Goal: Transaction & Acquisition: Purchase product/service

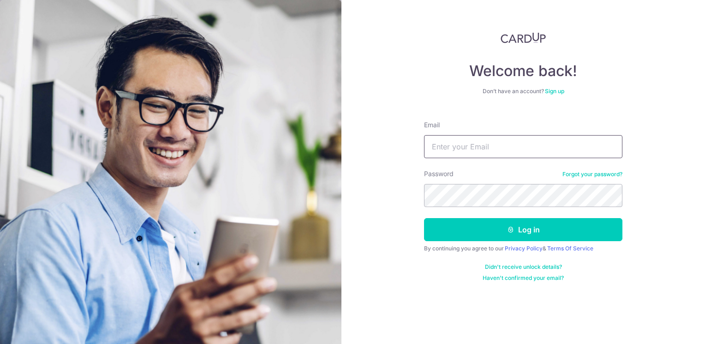
click at [505, 141] on input "Email" at bounding box center [523, 146] width 198 height 23
type input "[EMAIL_ADDRESS][DOMAIN_NAME]"
click at [424, 218] on button "Log in" at bounding box center [523, 229] width 198 height 23
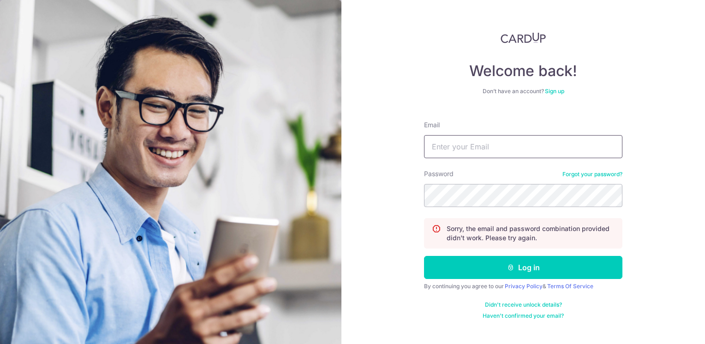
click at [447, 149] on input "Email" at bounding box center [523, 146] width 198 height 23
type input "EXIADINO@GMAIL.COM"
click at [424, 256] on button "Log in" at bounding box center [523, 267] width 198 height 23
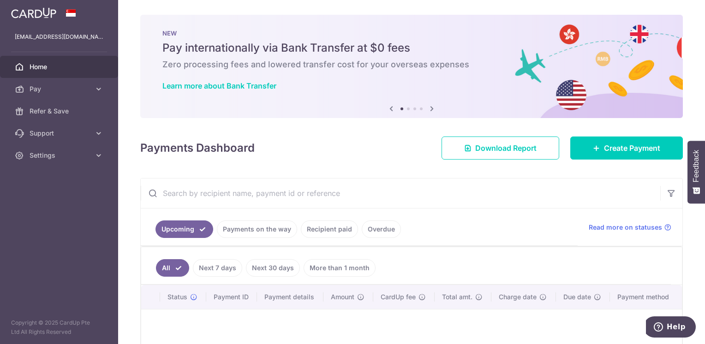
drag, startPoint x: 262, startPoint y: 112, endPoint x: 453, endPoint y: 51, distance: 200.4
click at [453, 51] on h5 "Pay internationally via Bank Transfer at $0 fees" at bounding box center [411, 48] width 498 height 15
click at [367, 228] on link "Overdue" at bounding box center [381, 229] width 39 height 18
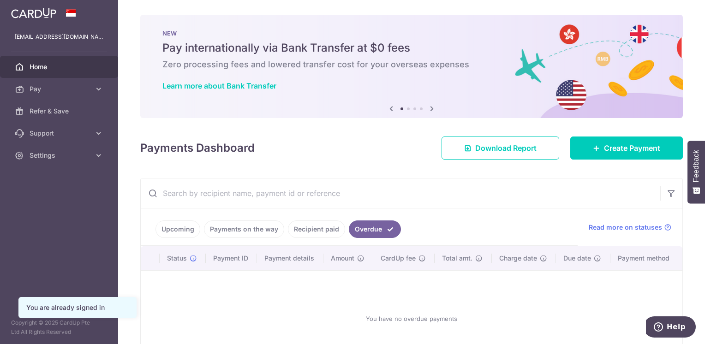
drag, startPoint x: 367, startPoint y: 228, endPoint x: 299, endPoint y: 228, distance: 67.8
click at [312, 228] on link "Recipient paid" at bounding box center [316, 229] width 57 height 18
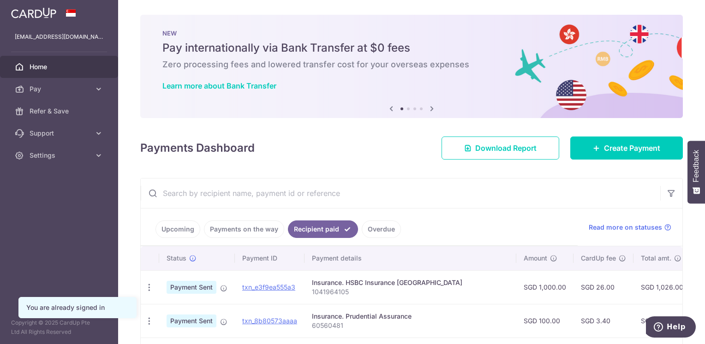
click at [182, 226] on link "Upcoming" at bounding box center [177, 229] width 45 height 18
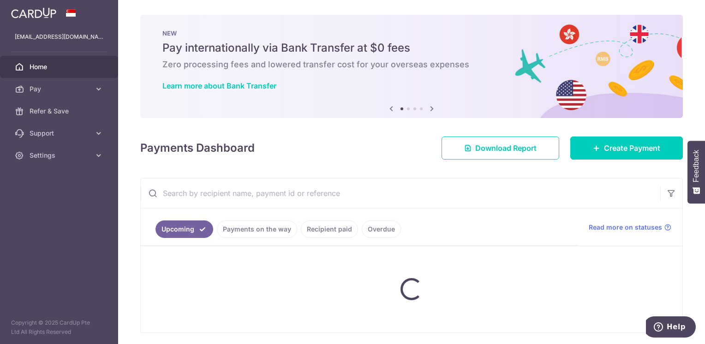
click at [182, 226] on link "Upcoming" at bounding box center [184, 229] width 58 height 18
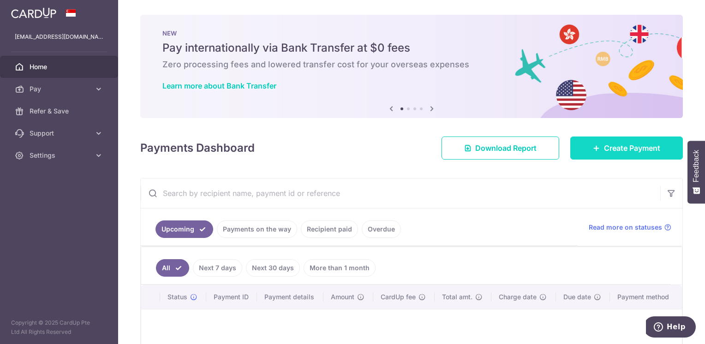
click at [597, 158] on link "Create Payment" at bounding box center [626, 148] width 113 height 23
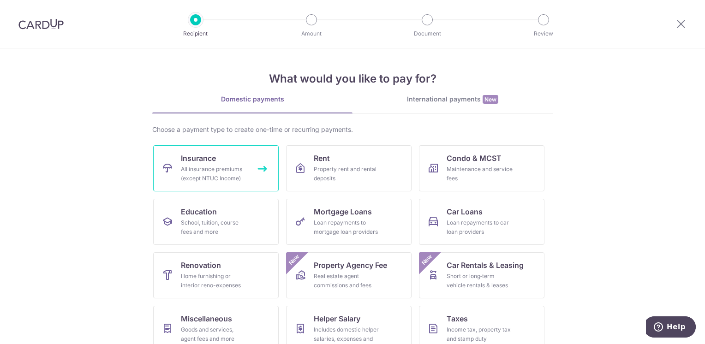
click at [199, 159] on span "Insurance" at bounding box center [198, 158] width 35 height 11
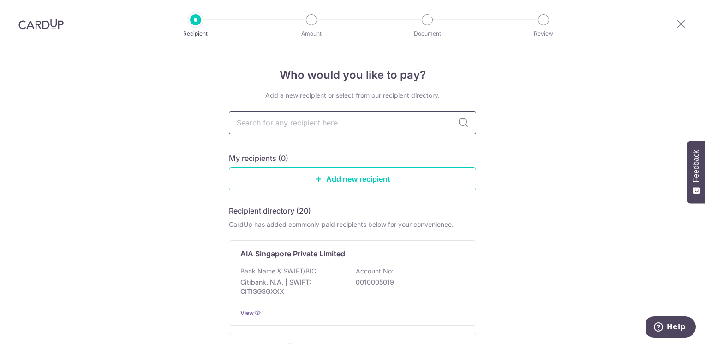
click at [317, 122] on input "text" at bounding box center [352, 122] width 247 height 23
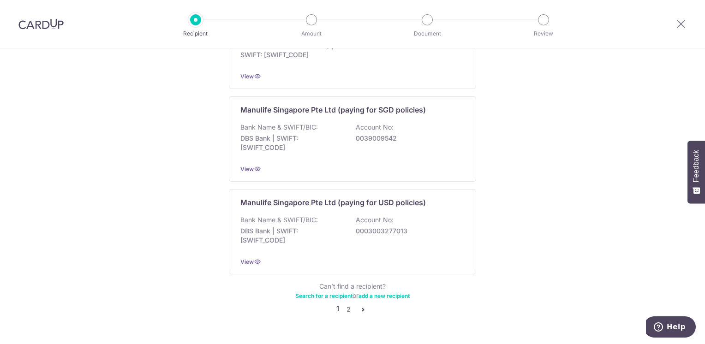
scroll to position [912, 0]
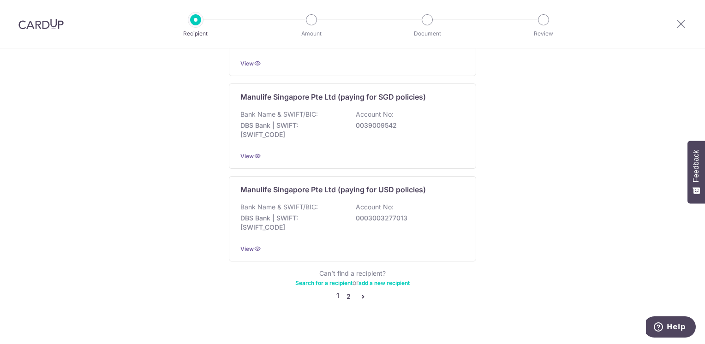
click at [348, 291] on link "2" at bounding box center [348, 296] width 11 height 11
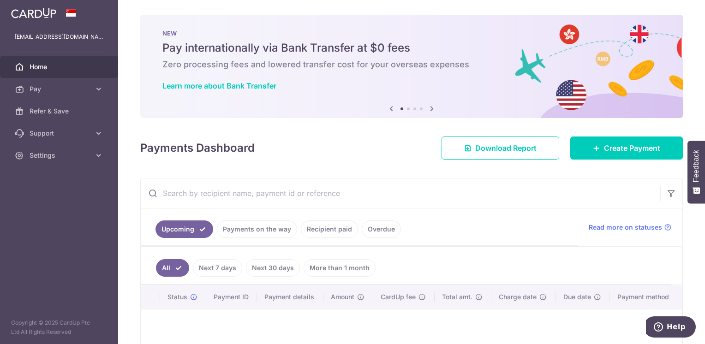
click at [341, 230] on link "Recipient paid" at bounding box center [329, 229] width 57 height 18
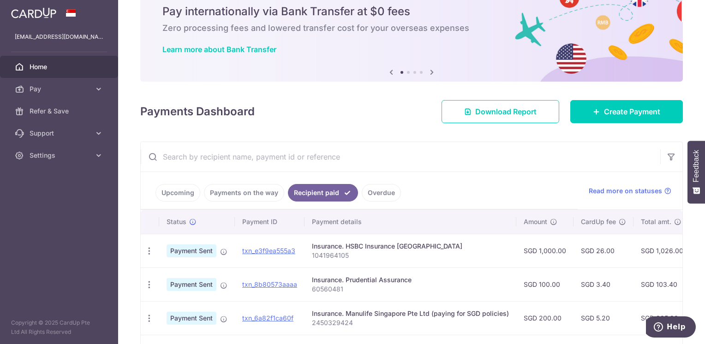
scroll to position [92, 0]
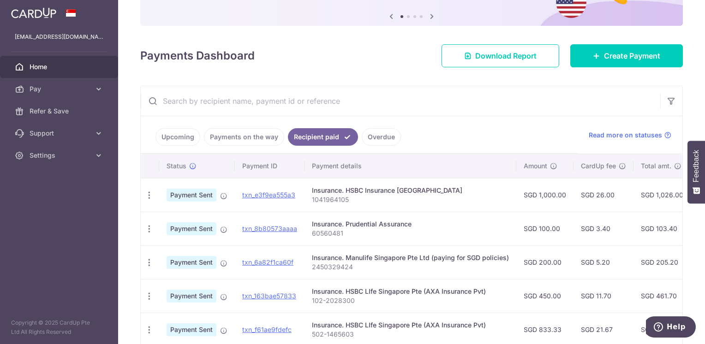
click at [352, 198] on p "1041964105" at bounding box center [410, 199] width 197 height 9
drag, startPoint x: 352, startPoint y: 198, endPoint x: 319, endPoint y: 198, distance: 32.8
click at [319, 198] on p "1041964105" at bounding box center [410, 199] width 197 height 9
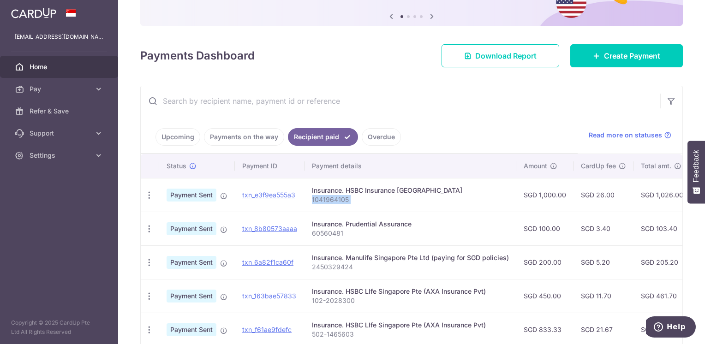
copy tr "1041964105"
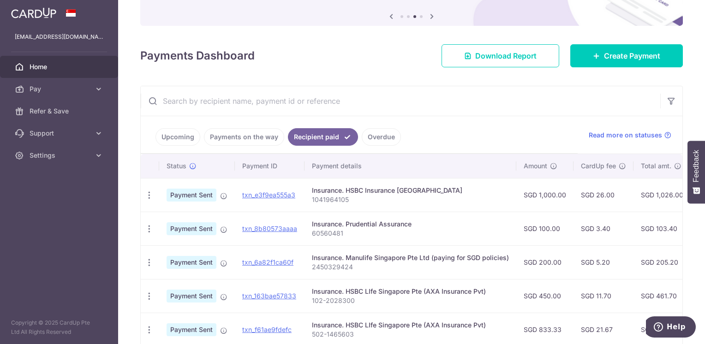
click at [341, 233] on p "60560481" at bounding box center [410, 233] width 197 height 9
drag, startPoint x: 341, startPoint y: 233, endPoint x: 313, endPoint y: 232, distance: 28.6
click at [313, 232] on p "60560481" at bounding box center [410, 233] width 197 height 9
copy p "60560481"
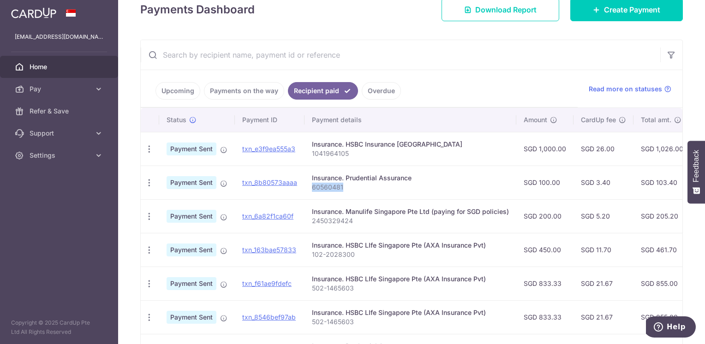
scroll to position [185, 0]
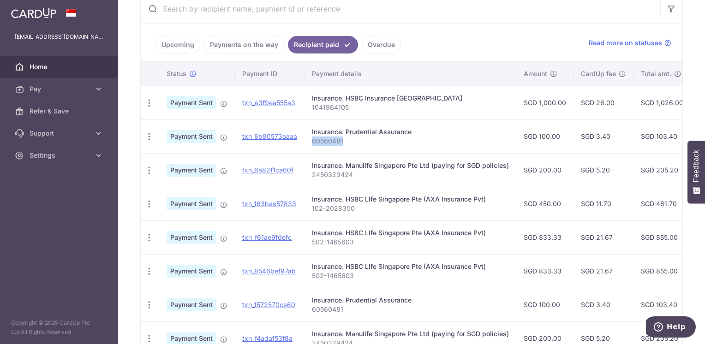
drag, startPoint x: 357, startPoint y: 175, endPoint x: 334, endPoint y: 176, distance: 23.6
click at [357, 175] on p "2450329424" at bounding box center [410, 174] width 197 height 9
click at [356, 175] on p "2450329424" at bounding box center [410, 174] width 197 height 9
drag, startPoint x: 334, startPoint y: 176, endPoint x: 321, endPoint y: 174, distance: 13.1
click at [325, 175] on p "2450329424" at bounding box center [410, 174] width 197 height 9
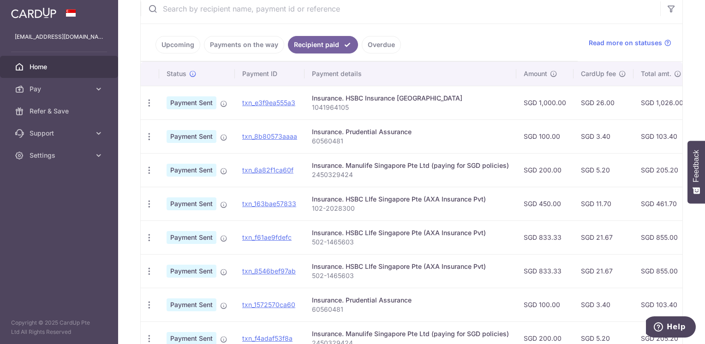
click at [356, 174] on p "2450329424" at bounding box center [410, 174] width 197 height 9
click at [351, 174] on p "2450329424" at bounding box center [410, 174] width 197 height 9
drag, startPoint x: 351, startPoint y: 174, endPoint x: 312, endPoint y: 170, distance: 39.0
click at [312, 170] on p "2450329424" at bounding box center [410, 174] width 197 height 9
copy p "2450329424"
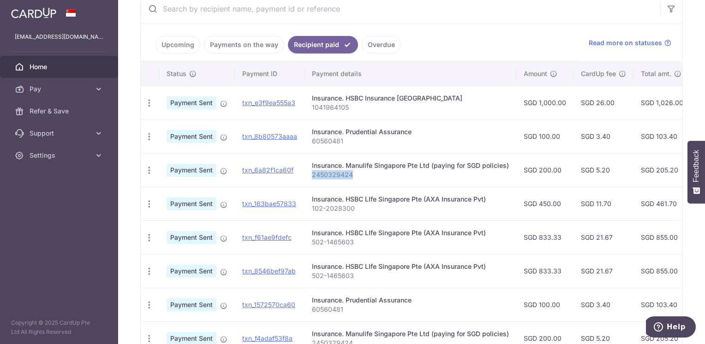
click at [358, 208] on p "102-2028300" at bounding box center [410, 208] width 197 height 9
drag, startPoint x: 358, startPoint y: 208, endPoint x: 347, endPoint y: 208, distance: 11.1
click at [349, 208] on p "102-2028300" at bounding box center [410, 208] width 197 height 9
click at [343, 208] on p "102-2028300" at bounding box center [410, 208] width 197 height 9
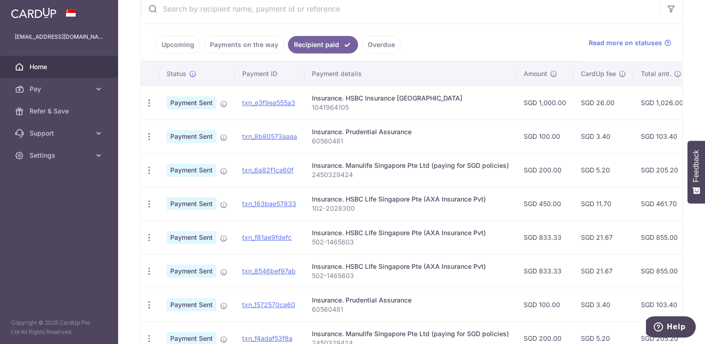
click at [359, 204] on p "102-2028300" at bounding box center [410, 208] width 197 height 9
drag, startPoint x: 359, startPoint y: 204, endPoint x: 310, endPoint y: 208, distance: 49.0
click at [310, 208] on td "Insurance. HSBC LIfe Singapore Pte (AXA Insurance Pvt) 102-2028300" at bounding box center [410, 204] width 212 height 34
copy p "102-2028300"
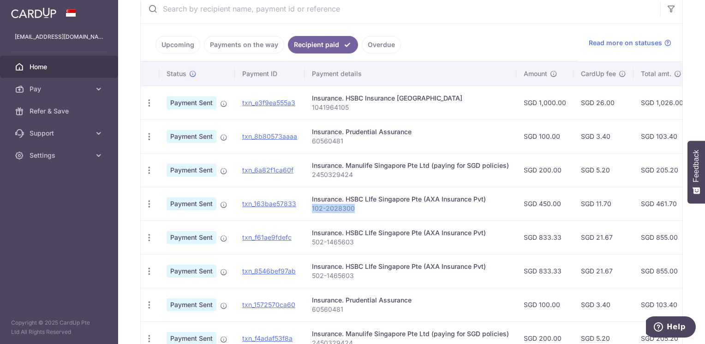
click at [366, 60] on ul "Upcoming Payments on the way Recipient paid Overdue" at bounding box center [359, 42] width 437 height 37
click at [352, 239] on p "502-1465603" at bounding box center [410, 242] width 197 height 9
drag, startPoint x: 352, startPoint y: 239, endPoint x: 312, endPoint y: 237, distance: 40.2
click at [312, 238] on p "502-1465603" at bounding box center [410, 242] width 197 height 9
copy p "502-1465603"
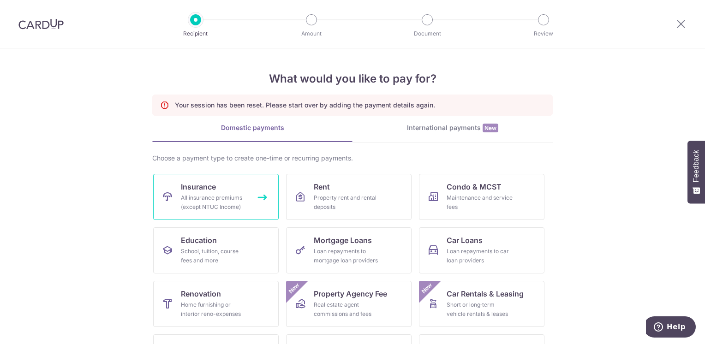
click at [235, 195] on div "All insurance premiums (except NTUC Income)" at bounding box center [214, 202] width 66 height 18
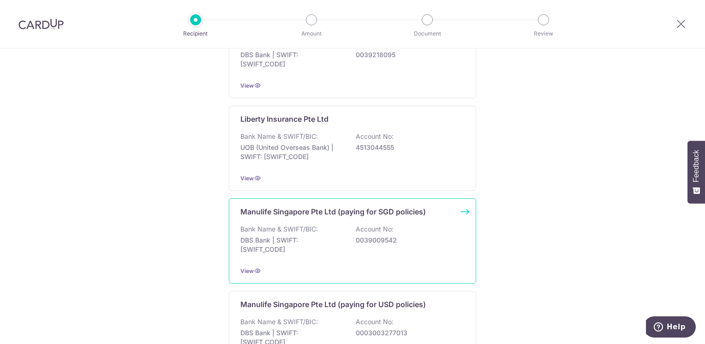
scroll to position [912, 0]
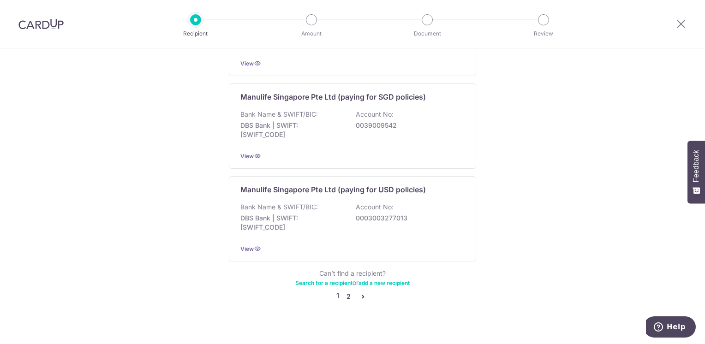
click at [346, 291] on link "2" at bounding box center [348, 296] width 11 height 11
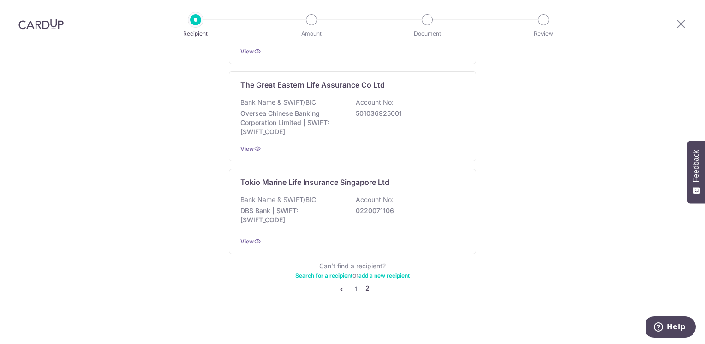
scroll to position [917, 0]
click at [356, 283] on link "1" at bounding box center [356, 287] width 11 height 11
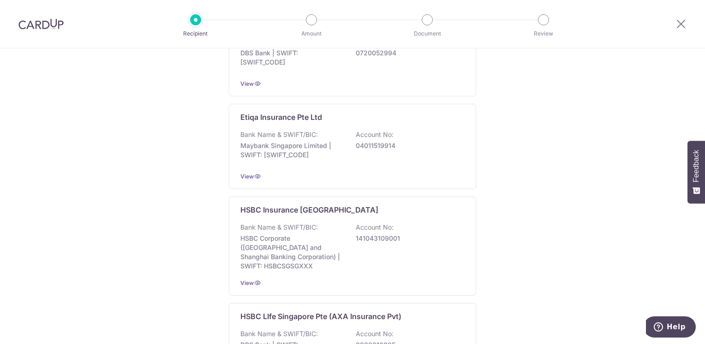
scroll to position [554, 0]
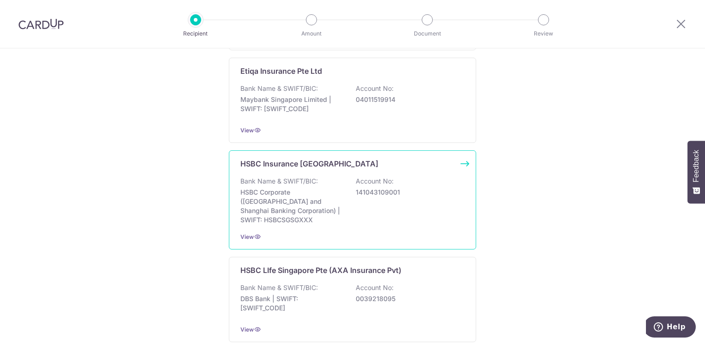
click at [402, 195] on p "141043109001" at bounding box center [407, 192] width 103 height 9
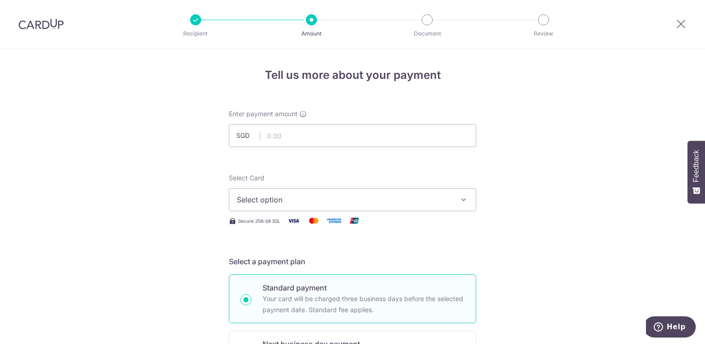
click at [284, 195] on span "Select option" at bounding box center [344, 199] width 215 height 11
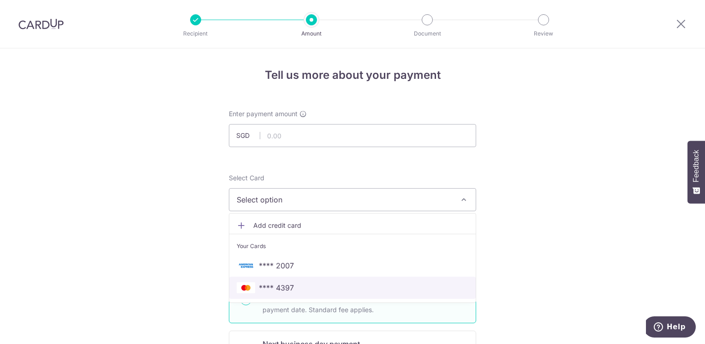
click at [272, 284] on span "**** 4397" at bounding box center [276, 287] width 35 height 11
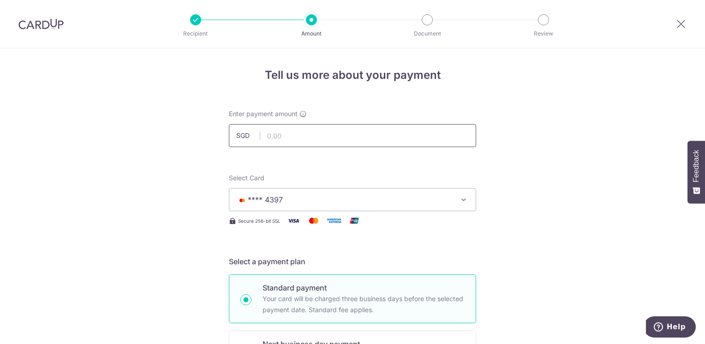
click at [271, 144] on input "text" at bounding box center [352, 135] width 247 height 23
type input "1,000.00"
type input "1041964105"
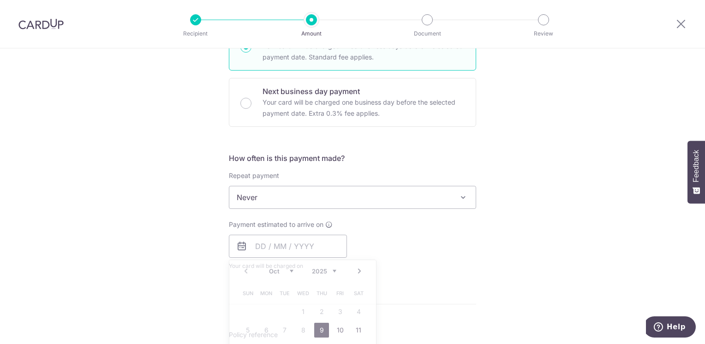
click at [111, 195] on div "Tell us more about your payment Enter payment amount SGD 1,000.00 1000.00 Selec…" at bounding box center [352, 213] width 705 height 834
type input "1,000.00"
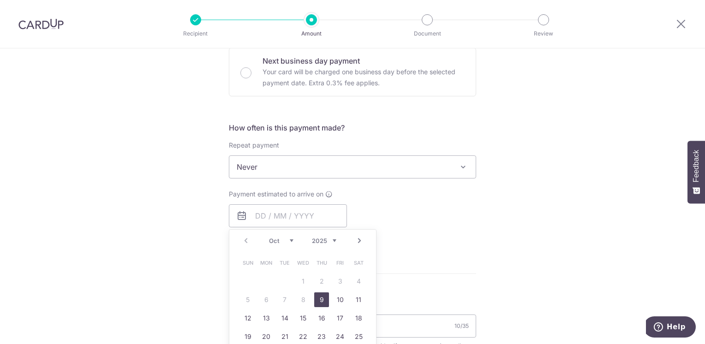
scroll to position [299, 0]
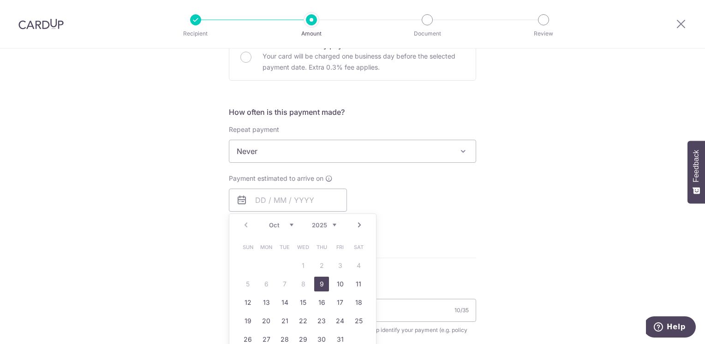
click at [326, 283] on link "9" at bounding box center [321, 284] width 15 height 15
type input "09/10/2025"
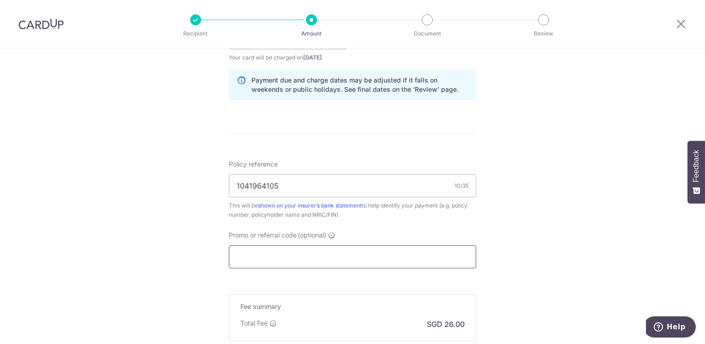
scroll to position [575, 0]
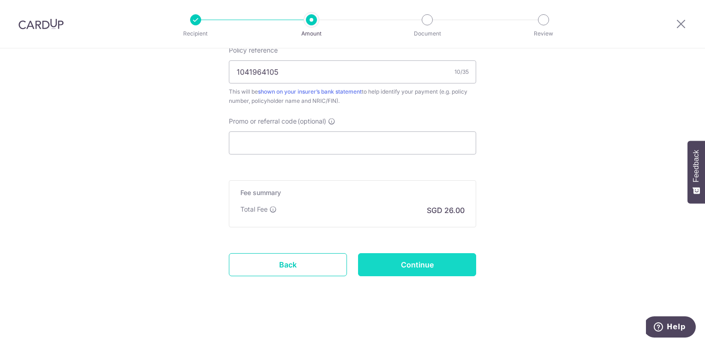
click at [381, 260] on input "Continue" at bounding box center [417, 264] width 118 height 23
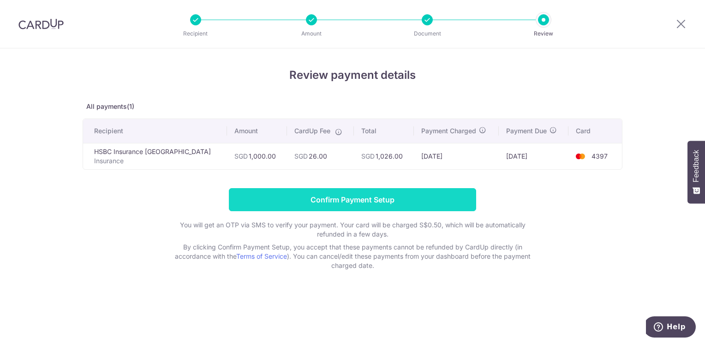
click at [459, 197] on input "Confirm Payment Setup" at bounding box center [352, 199] width 247 height 23
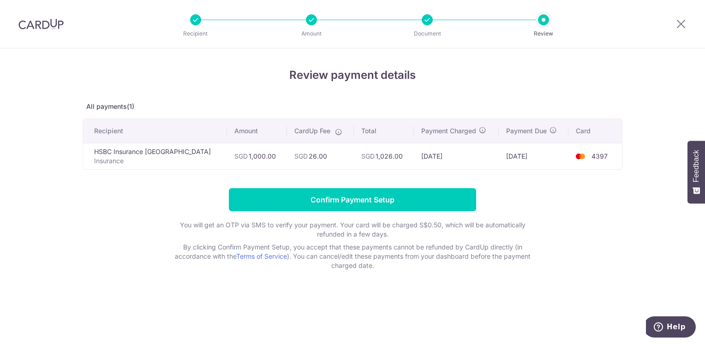
click at [459, 197] on form "Confirm Payment Setup You will get an OTP via SMS to verify your payment. Your …" at bounding box center [353, 229] width 540 height 82
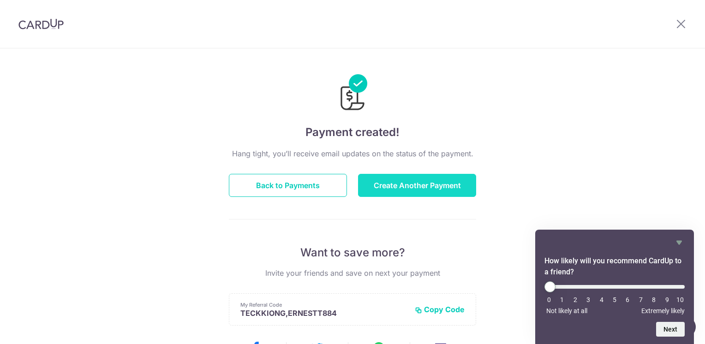
click at [427, 194] on button "Create Another Payment" at bounding box center [417, 185] width 118 height 23
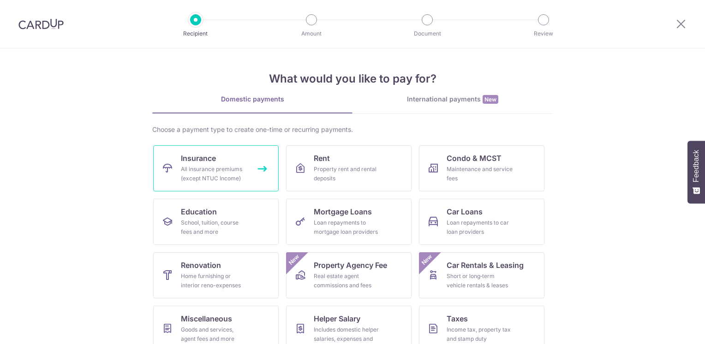
click at [228, 173] on div "All insurance premiums (except NTUC Income)" at bounding box center [214, 174] width 66 height 18
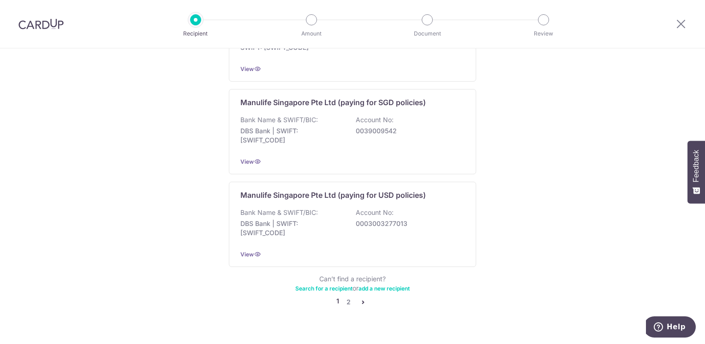
scroll to position [912, 0]
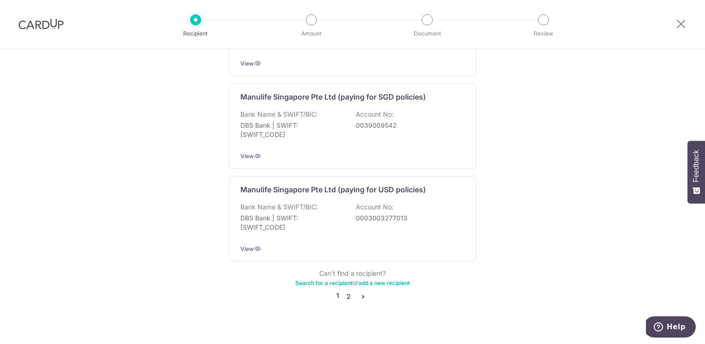
click at [347, 291] on link "2" at bounding box center [348, 296] width 11 height 11
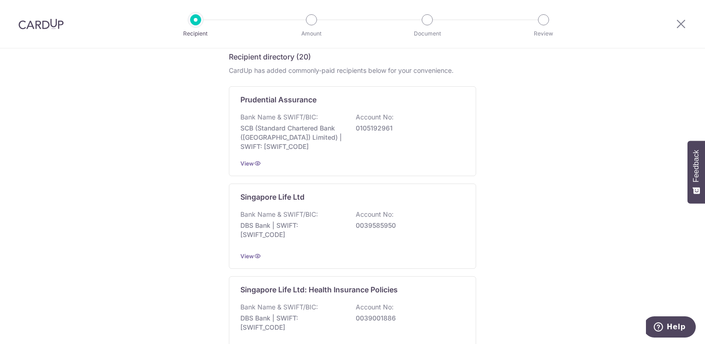
scroll to position [138, 0]
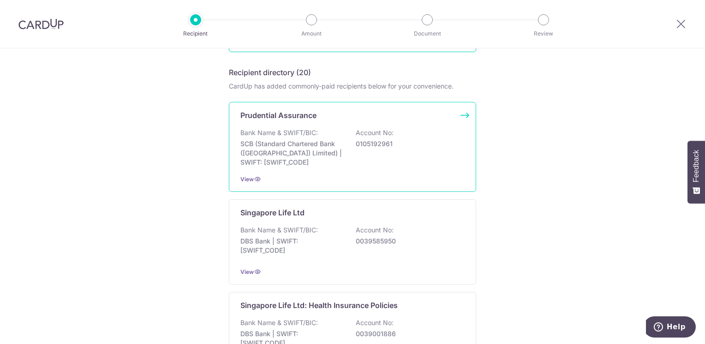
click at [310, 149] on p "SCB (Standard Chartered Bank ([GEOGRAPHIC_DATA]) Limited) | SWIFT: [SWIFT_CODE]" at bounding box center [291, 153] width 103 height 28
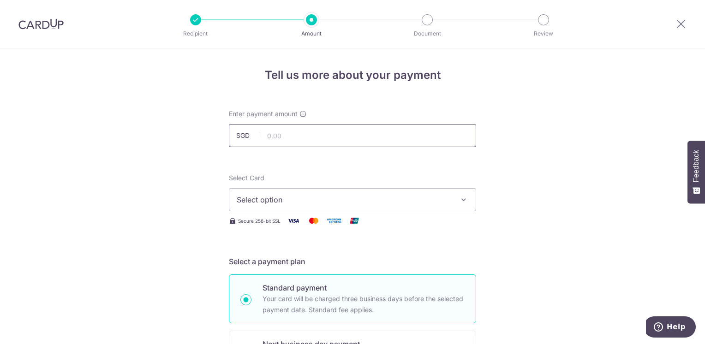
click at [303, 139] on input "text" at bounding box center [352, 135] width 247 height 23
type input "100.00"
click at [258, 201] on span "Select option" at bounding box center [344, 199] width 215 height 11
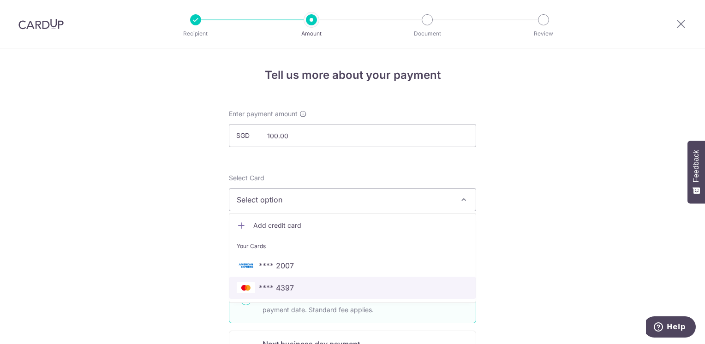
click at [266, 283] on span "**** 4397" at bounding box center [276, 287] width 35 height 11
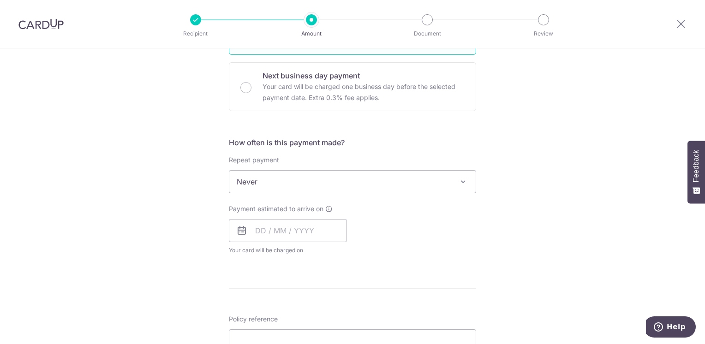
scroll to position [323, 0]
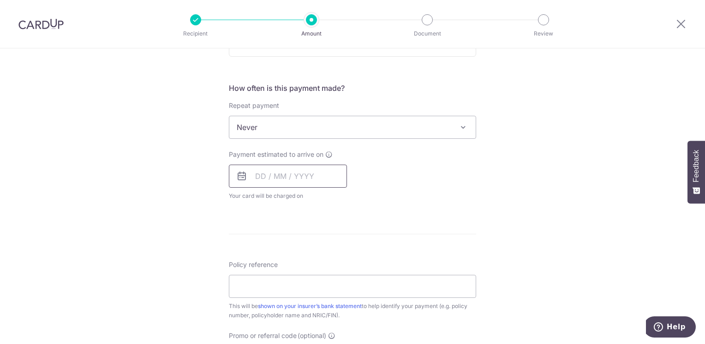
click at [314, 174] on input "text" at bounding box center [288, 176] width 118 height 23
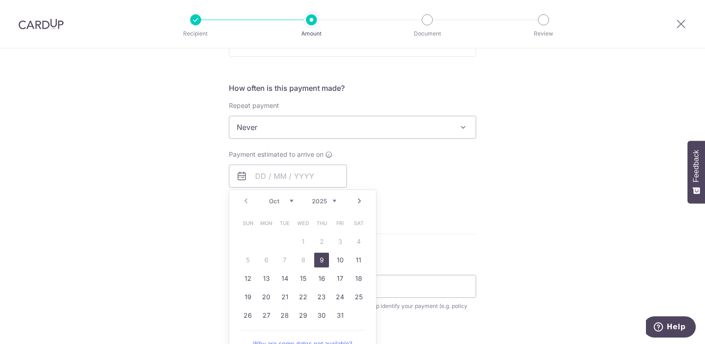
click at [320, 256] on link "9" at bounding box center [321, 260] width 15 height 15
type input "09/10/2025"
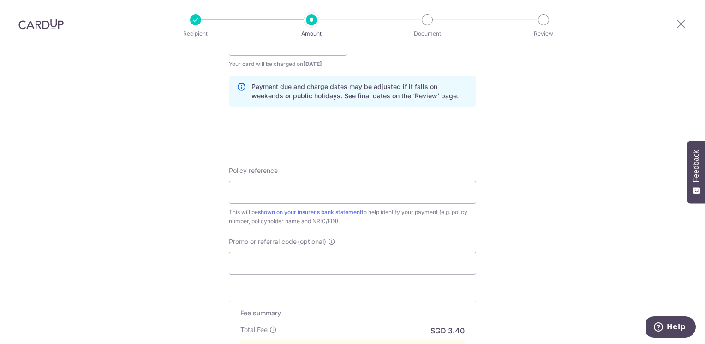
scroll to position [461, 0]
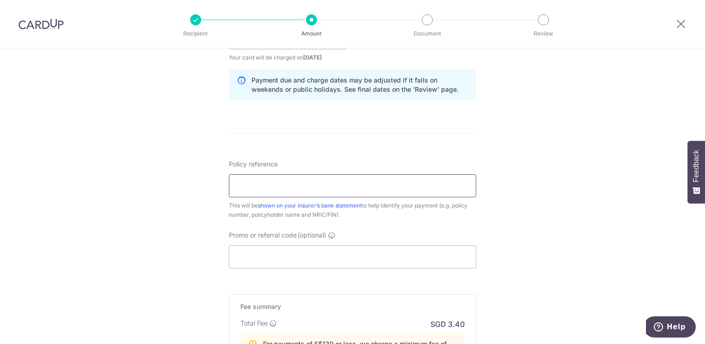
click at [300, 182] on input "Policy reference" at bounding box center [352, 185] width 247 height 23
type input "60560481"
click at [179, 225] on div "Tell us more about your payment Enter payment amount SGD 100.00 100.00 Select C…" at bounding box center [352, 42] width 705 height 910
click at [280, 268] on form "Enter payment amount SGD 100.00 100.00 Select Card **** 4397 Add credit card Yo…" at bounding box center [352, 51] width 247 height 806
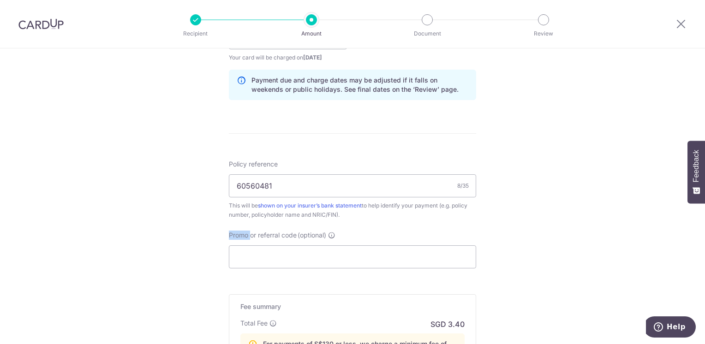
click at [280, 268] on form "Enter payment amount SGD 100.00 100.00 Select Card **** 4397 Add credit card Yo…" at bounding box center [352, 51] width 247 height 806
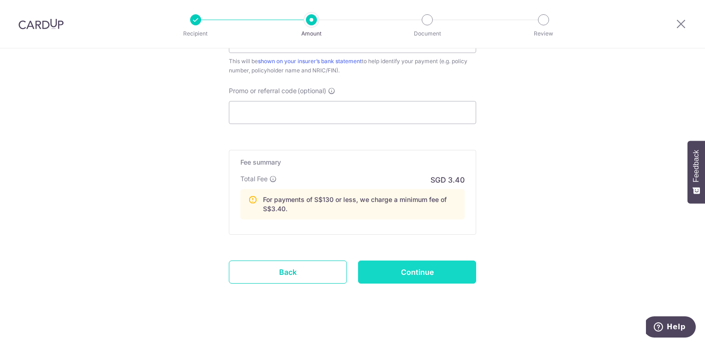
scroll to position [613, 0]
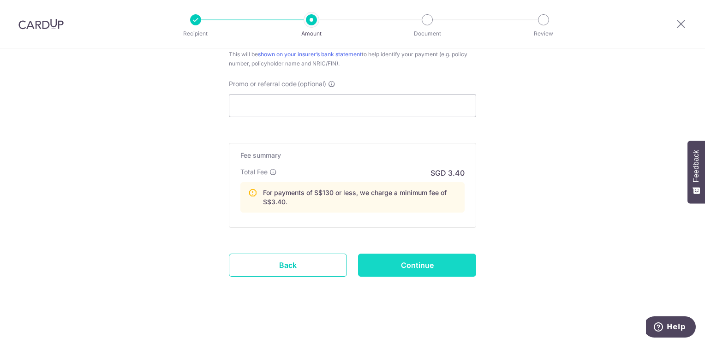
click at [423, 260] on input "Continue" at bounding box center [417, 265] width 118 height 23
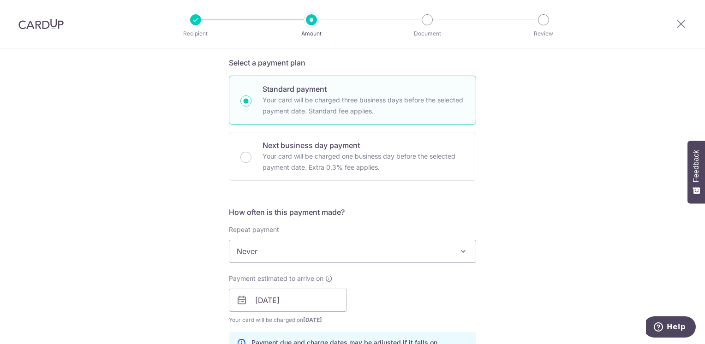
scroll to position [105, 0]
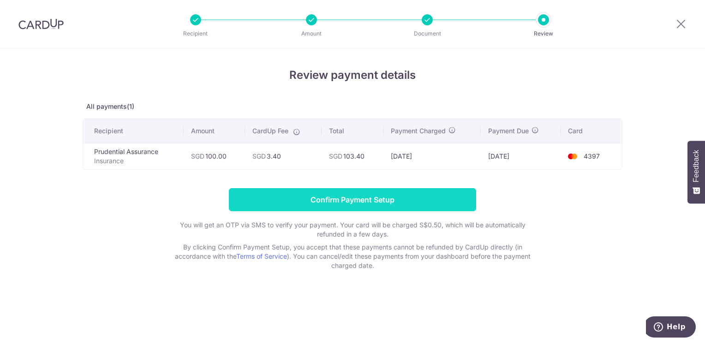
click at [409, 206] on input "Confirm Payment Setup" at bounding box center [352, 199] width 247 height 23
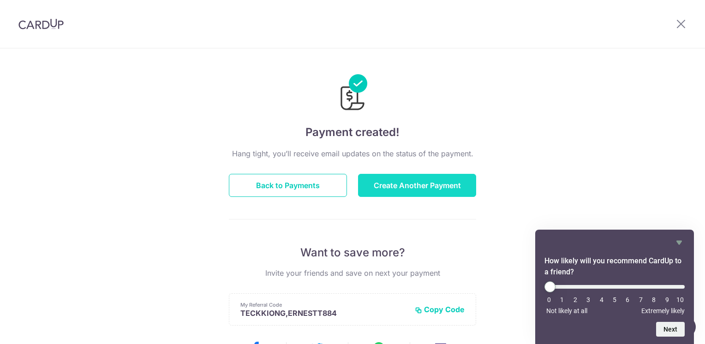
click at [397, 185] on button "Create Another Payment" at bounding box center [417, 185] width 118 height 23
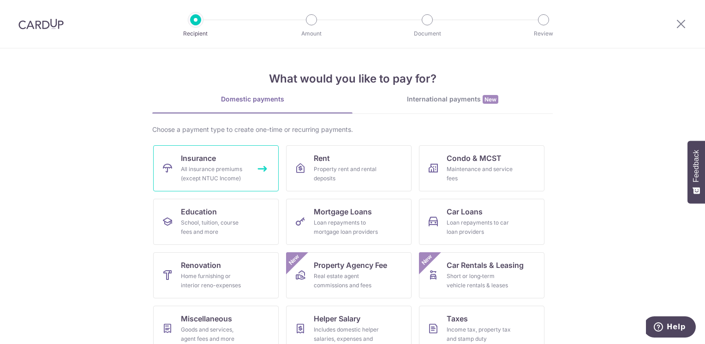
click at [181, 158] on span "Insurance" at bounding box center [198, 158] width 35 height 11
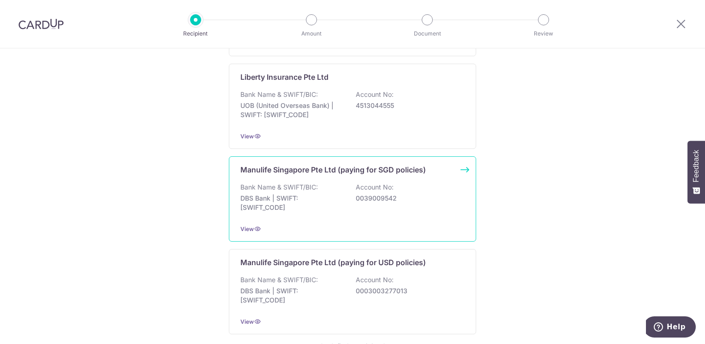
scroll to position [912, 0]
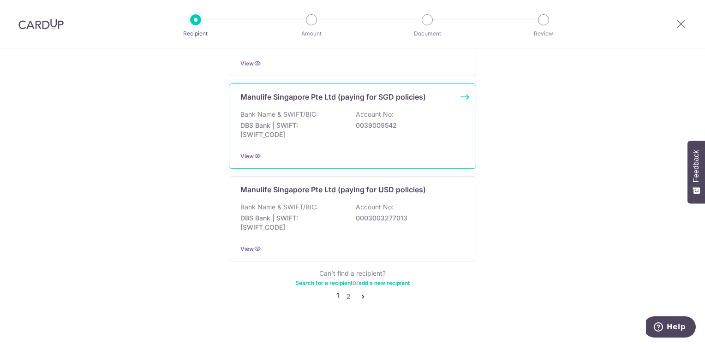
click at [349, 131] on div "Bank Name & SWIFT/BIC: DBS Bank | SWIFT: [SWIFT_CODE] Account No: 0039009542" at bounding box center [352, 127] width 224 height 34
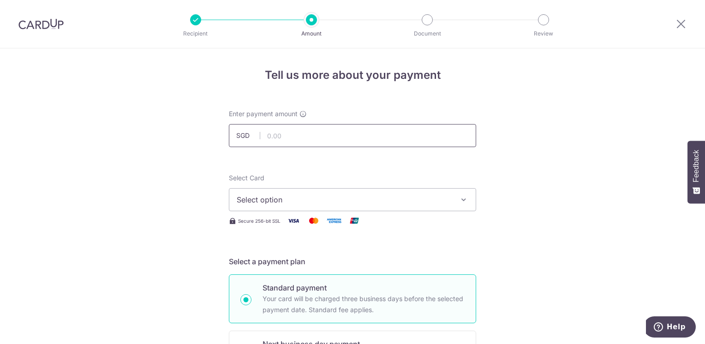
type input "200.00"
click at [262, 200] on span "Select option" at bounding box center [344, 199] width 215 height 11
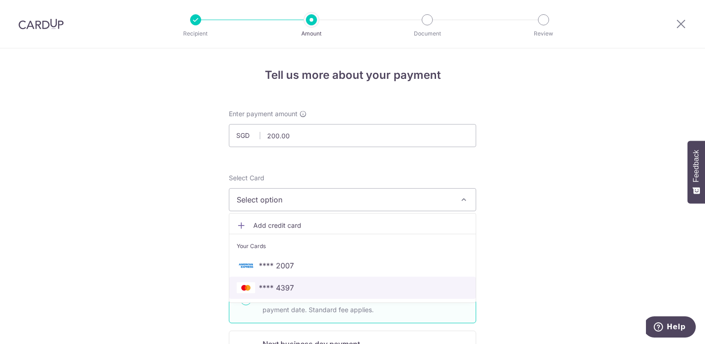
click at [262, 279] on link "**** 4397" at bounding box center [352, 288] width 246 height 22
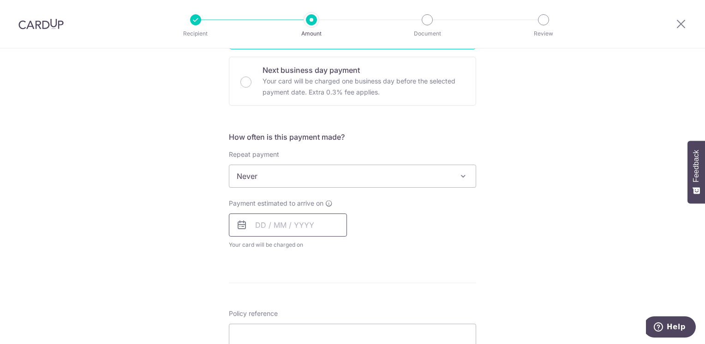
scroll to position [277, 0]
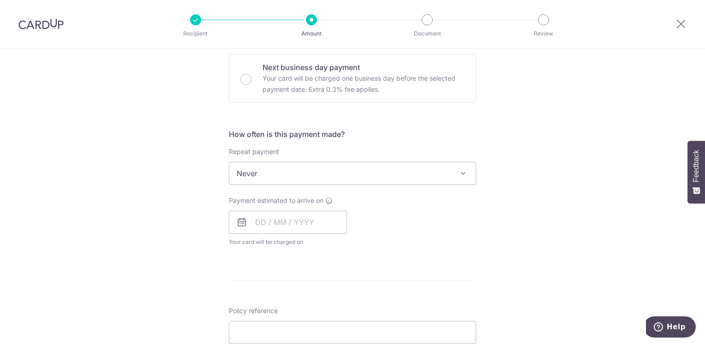
click at [314, 168] on span "Never" at bounding box center [352, 173] width 246 height 22
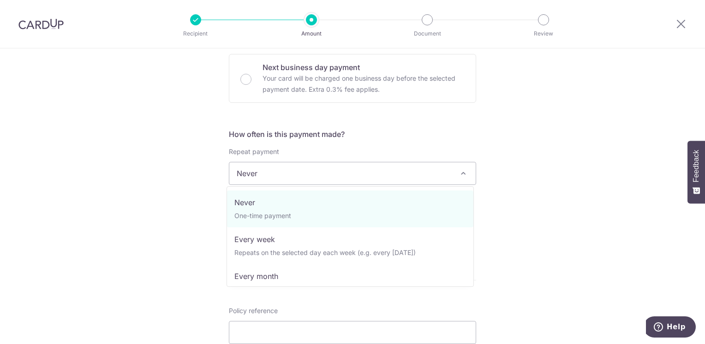
click at [149, 189] on div "Tell us more about your payment Enter payment amount SGD 200.00 200.00 Select C…" at bounding box center [352, 189] width 705 height 834
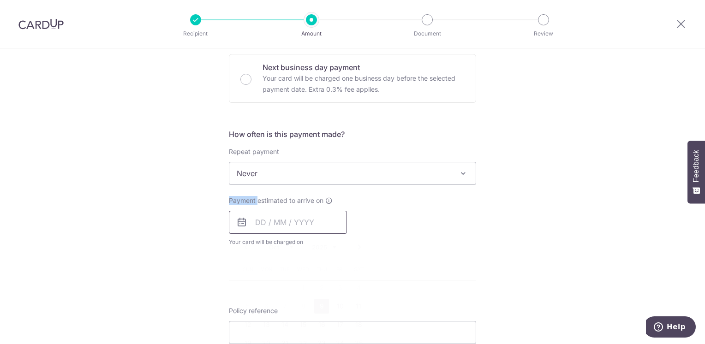
click at [294, 217] on input "text" at bounding box center [288, 222] width 118 height 23
click at [319, 302] on link "9" at bounding box center [321, 306] width 15 height 15
type input "[DATE]"
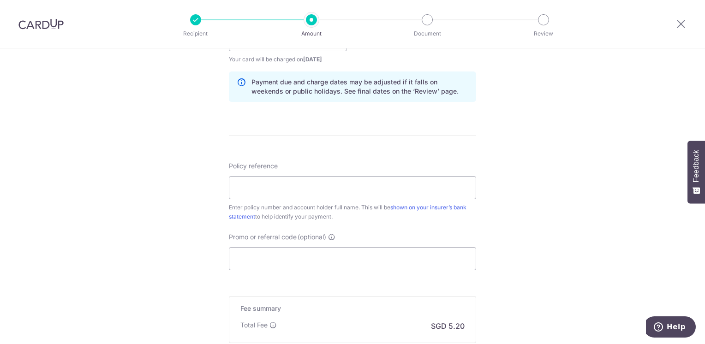
scroll to position [461, 0]
click at [279, 198] on div "Policy reference Enter policy number and account holder full name. This will be…" at bounding box center [352, 190] width 247 height 60
click at [279, 192] on input "Policy reference" at bounding box center [352, 185] width 247 height 23
drag, startPoint x: 279, startPoint y: 192, endPoint x: 271, endPoint y: 185, distance: 10.2
click at [271, 185] on input "Policy reference" at bounding box center [352, 185] width 247 height 23
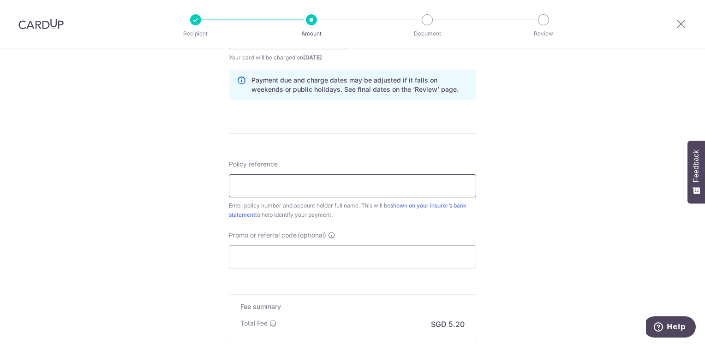
drag, startPoint x: 271, startPoint y: 185, endPoint x: 258, endPoint y: 186, distance: 12.5
click at [258, 186] on input "Policy reference" at bounding box center [352, 185] width 247 height 23
type input "2450329424"
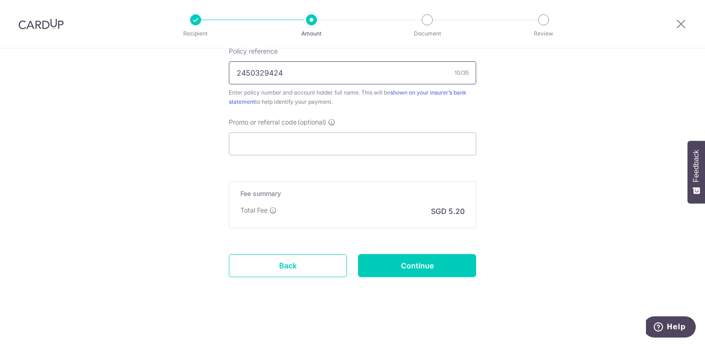
scroll to position [575, 0]
click at [411, 265] on input "Continue" at bounding box center [417, 264] width 118 height 23
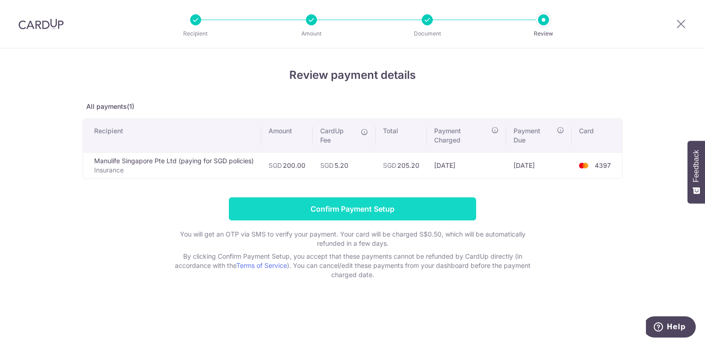
click at [408, 199] on input "Confirm Payment Setup" at bounding box center [352, 208] width 247 height 23
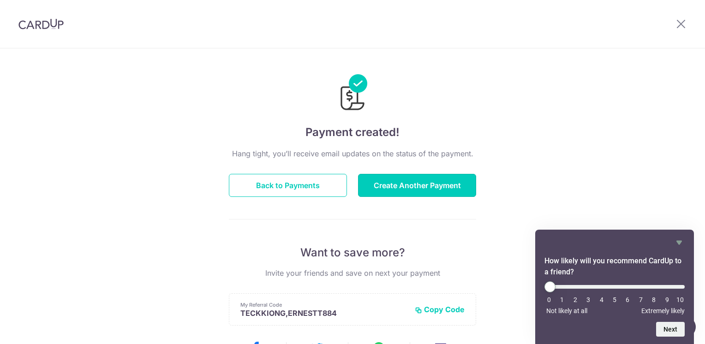
click at [424, 181] on button "Create Another Payment" at bounding box center [417, 185] width 118 height 23
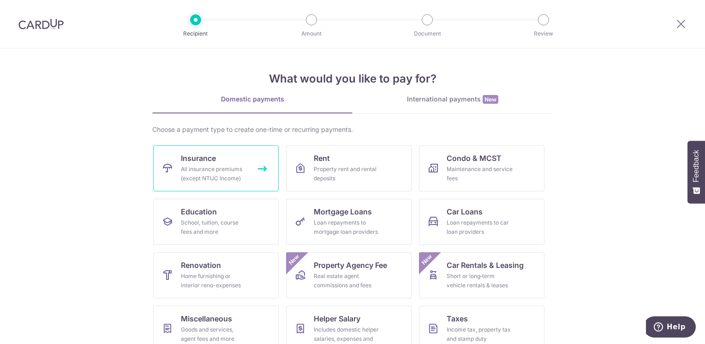
click at [243, 171] on div "All insurance premiums (except NTUC Income)" at bounding box center [214, 174] width 66 height 18
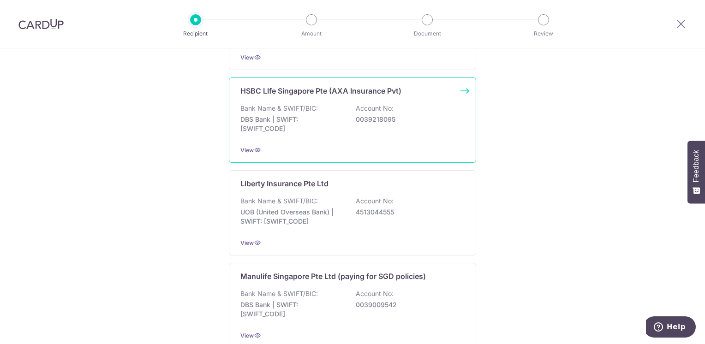
scroll to position [738, 0]
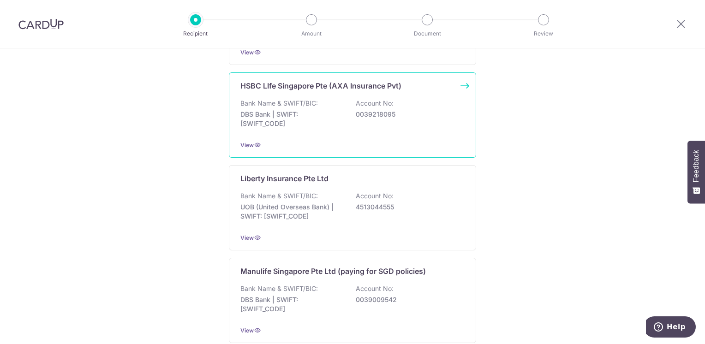
click at [415, 99] on div "Bank Name & SWIFT/BIC: DBS Bank | SWIFT: DBSSSGSGXXX Account No: 0039218095" at bounding box center [352, 116] width 224 height 34
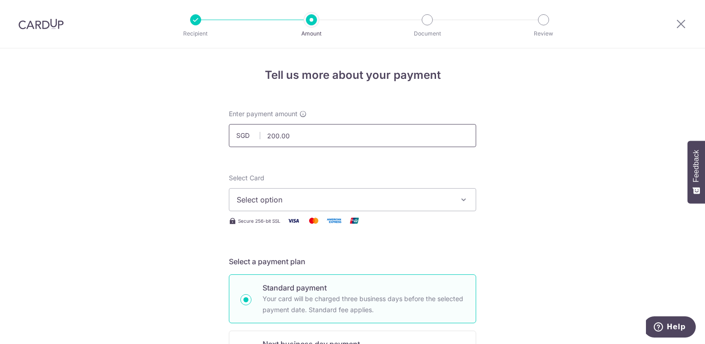
click at [296, 139] on input "200.00" at bounding box center [352, 135] width 247 height 23
drag, startPoint x: 296, startPoint y: 139, endPoint x: 260, endPoint y: 132, distance: 36.3
click at [276, 134] on input "200.00" at bounding box center [352, 135] width 247 height 23
click at [254, 132] on span "SGD" at bounding box center [248, 135] width 24 height 9
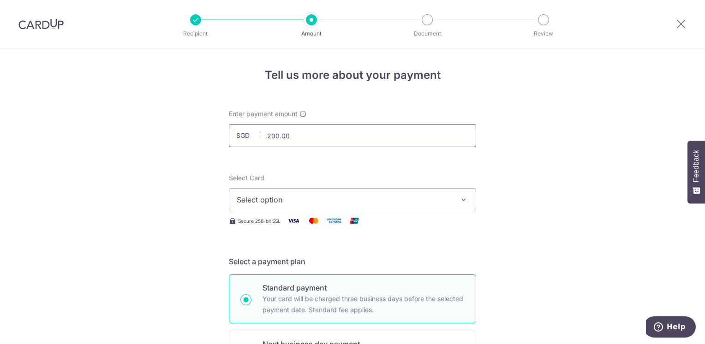
drag, startPoint x: 295, startPoint y: 145, endPoint x: 249, endPoint y: 135, distance: 46.8
click at [249, 135] on div "SGD 200.00 200.00" at bounding box center [352, 135] width 247 height 23
click at [249, 135] on span "SGD" at bounding box center [248, 135] width 24 height 9
click at [252, 199] on span "Select option" at bounding box center [344, 199] width 215 height 11
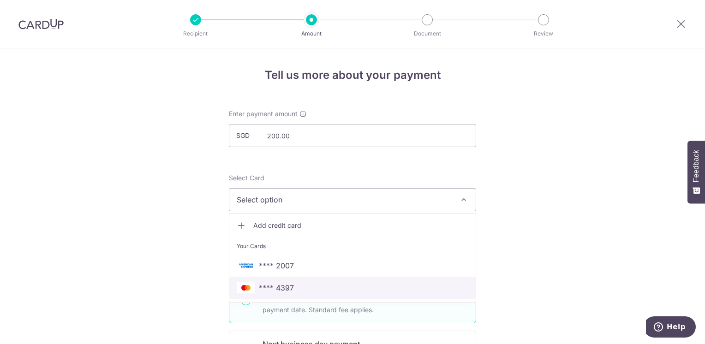
click at [250, 287] on img at bounding box center [246, 287] width 18 height 11
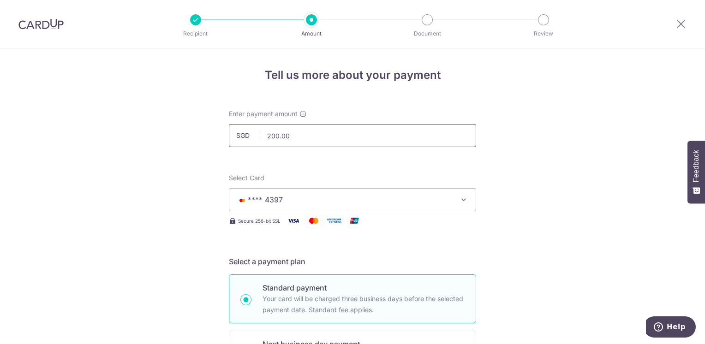
click at [286, 136] on input "200.00" at bounding box center [352, 135] width 247 height 23
drag, startPoint x: 286, startPoint y: 136, endPoint x: 261, endPoint y: 136, distance: 25.8
click at [261, 136] on input "200.00" at bounding box center [352, 135] width 247 height 23
drag, startPoint x: 301, startPoint y: 137, endPoint x: 242, endPoint y: 131, distance: 59.4
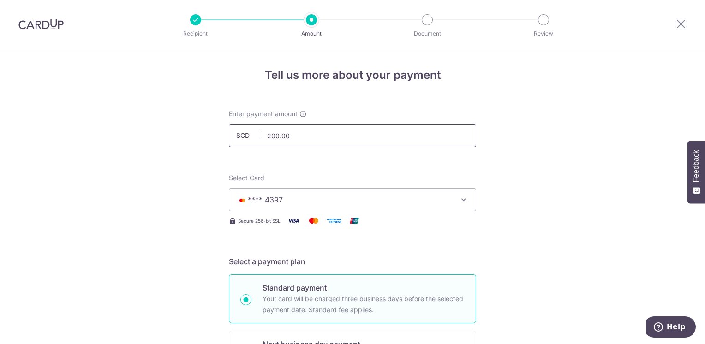
click at [242, 131] on div "SGD 200.00 200.00" at bounding box center [352, 135] width 247 height 23
click at [242, 131] on span "SGD" at bounding box center [248, 135] width 24 height 9
click at [351, 125] on input "200.00" at bounding box center [352, 135] width 247 height 23
type input "2"
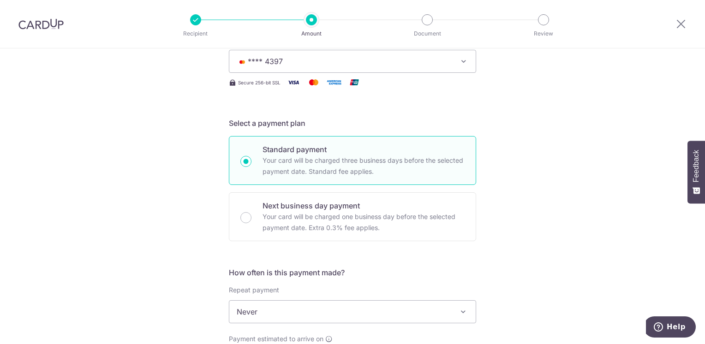
scroll to position [231, 0]
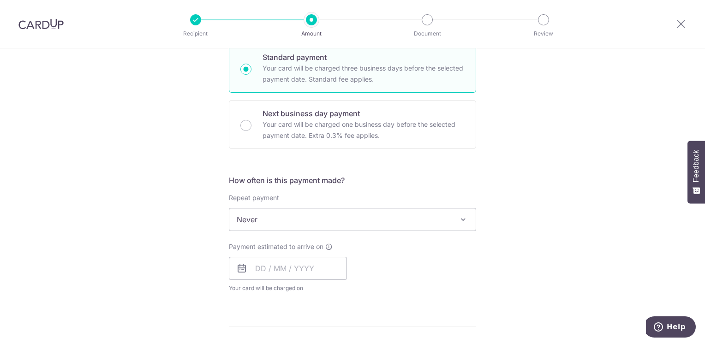
click at [297, 215] on span "Never" at bounding box center [352, 219] width 246 height 22
type input "450.00"
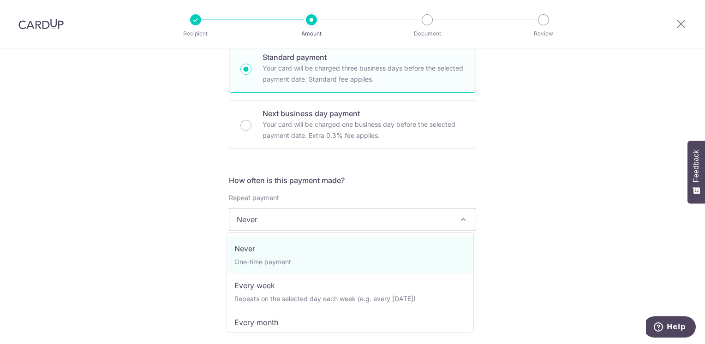
click at [297, 215] on span "Never" at bounding box center [352, 219] width 246 height 22
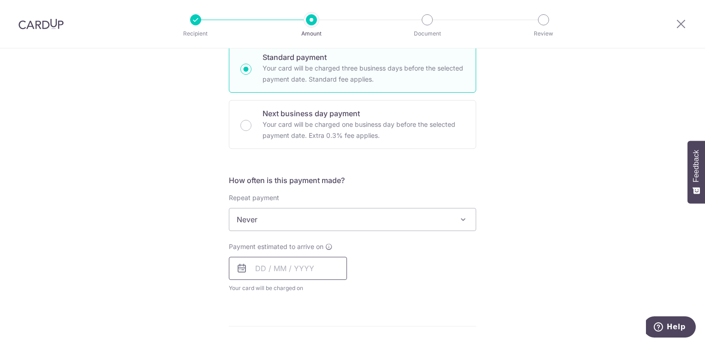
click at [274, 270] on input "text" at bounding box center [288, 268] width 118 height 23
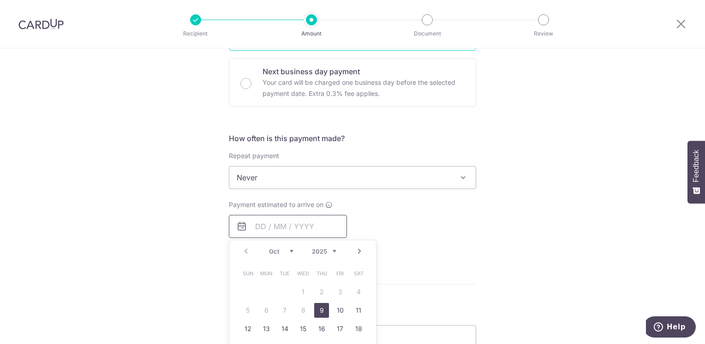
scroll to position [323, 0]
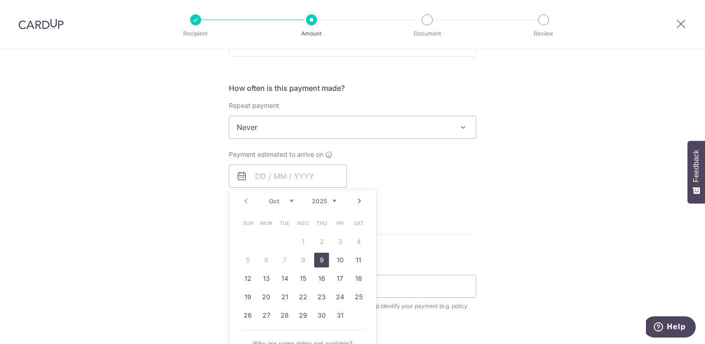
click at [317, 259] on link "9" at bounding box center [321, 260] width 15 height 15
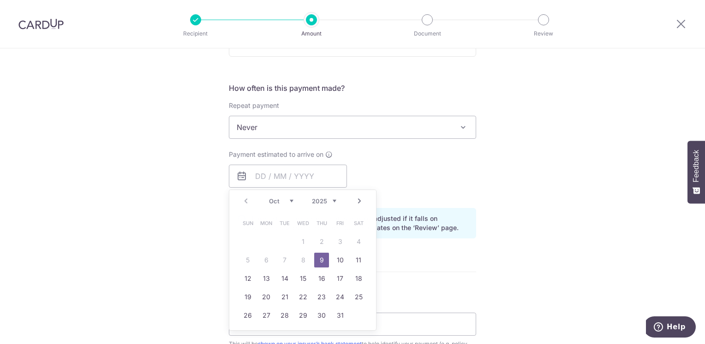
type input "09/10/2025"
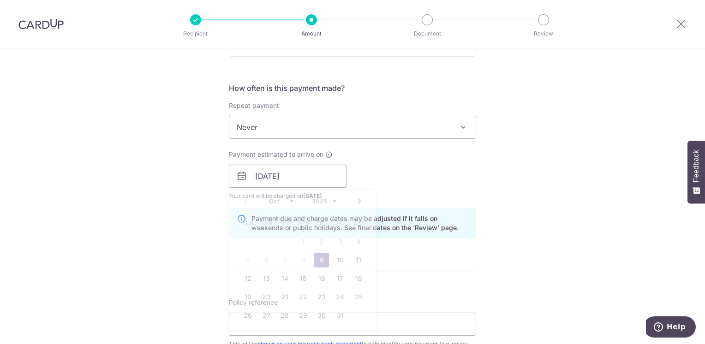
click at [453, 182] on div "Payment estimated to arrive on 09/10/2025 Prev Next Oct Nov Dec 2025 2026 2027 …" at bounding box center [352, 175] width 258 height 51
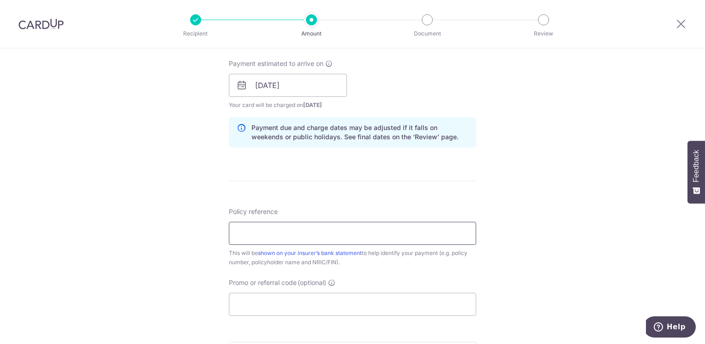
scroll to position [415, 0]
click at [292, 232] on input "Policy reference" at bounding box center [352, 231] width 247 height 23
drag, startPoint x: 292, startPoint y: 232, endPoint x: 270, endPoint y: 228, distance: 23.0
click at [270, 228] on input "Policy reference" at bounding box center [352, 231] width 247 height 23
type input "102-2028300"
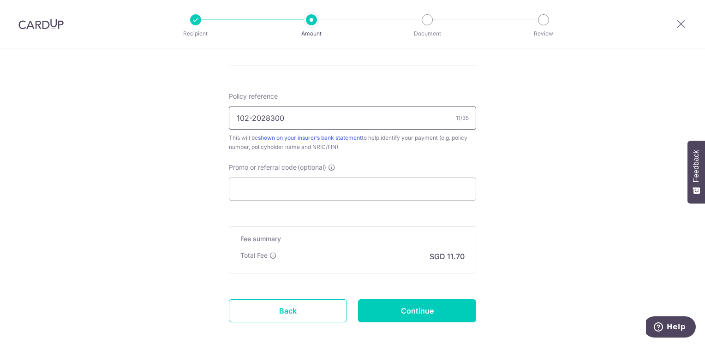
scroll to position [554, 0]
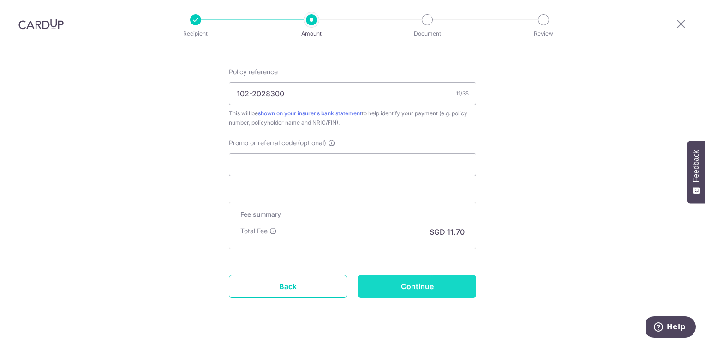
click at [422, 288] on input "Continue" at bounding box center [417, 286] width 118 height 23
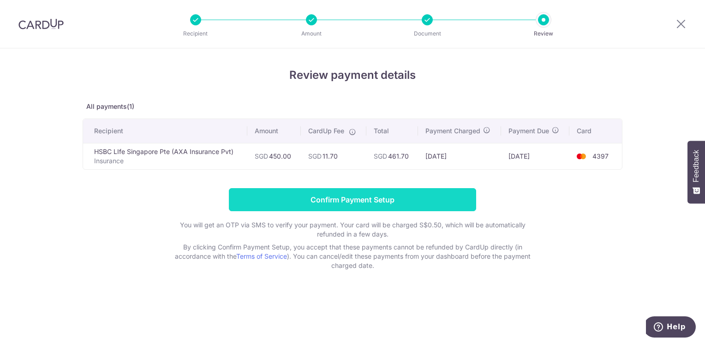
click at [384, 193] on input "Confirm Payment Setup" at bounding box center [352, 199] width 247 height 23
click at [384, 193] on form "Confirm Payment Setup You will get an OTP via SMS to verify your payment. Your …" at bounding box center [353, 229] width 540 height 82
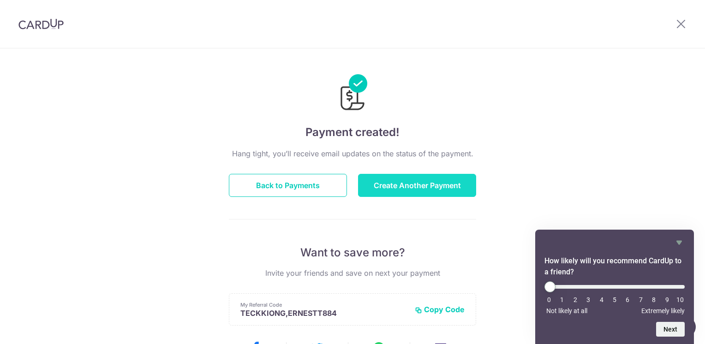
click at [402, 191] on button "Create Another Payment" at bounding box center [417, 185] width 118 height 23
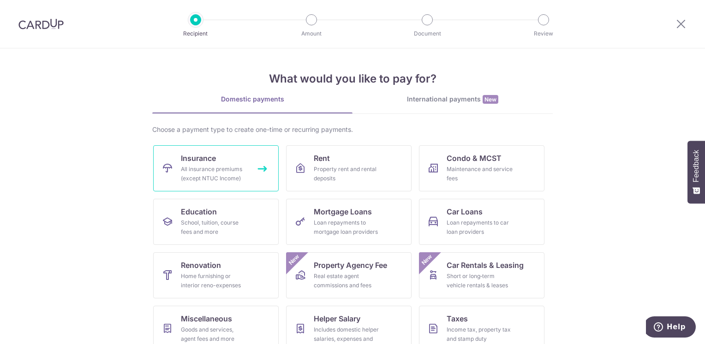
click at [161, 174] on link "Insurance All insurance premiums (except NTUC Income)" at bounding box center [215, 168] width 125 height 46
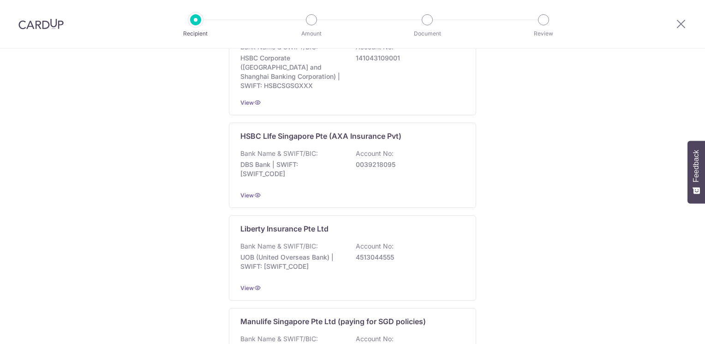
scroll to position [692, 0]
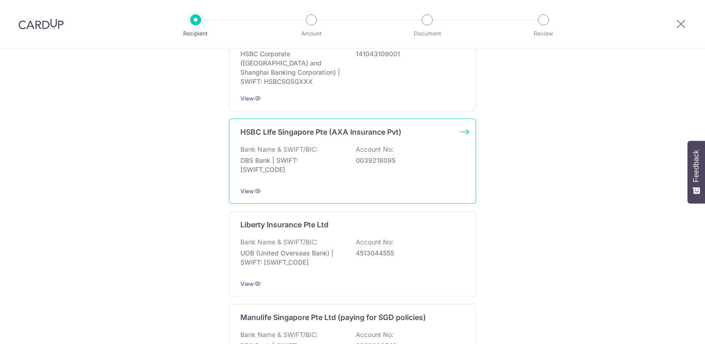
click at [332, 164] on div "Bank Name & SWIFT/BIC: DBS Bank | SWIFT: DBSSSGSGXXX Account No: 0039218095" at bounding box center [352, 162] width 224 height 34
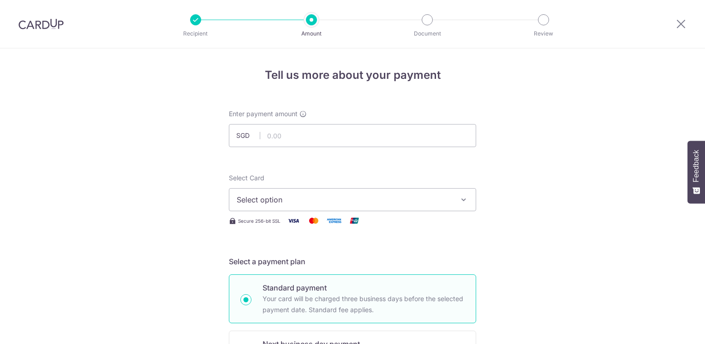
click at [312, 130] on input "text" at bounding box center [352, 135] width 247 height 23
type input "833.33"
click at [242, 197] on span "Select option" at bounding box center [344, 199] width 215 height 11
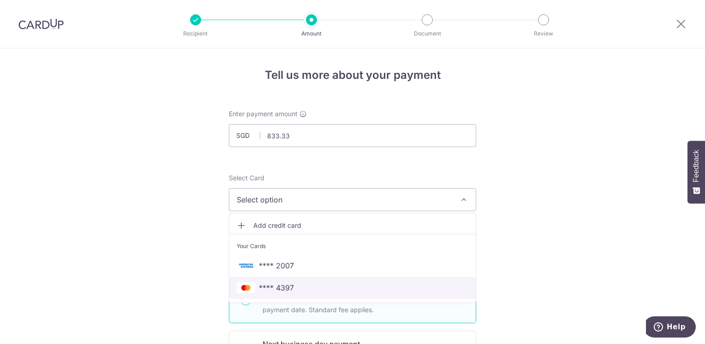
click at [254, 279] on link "**** 4397" at bounding box center [352, 288] width 246 height 22
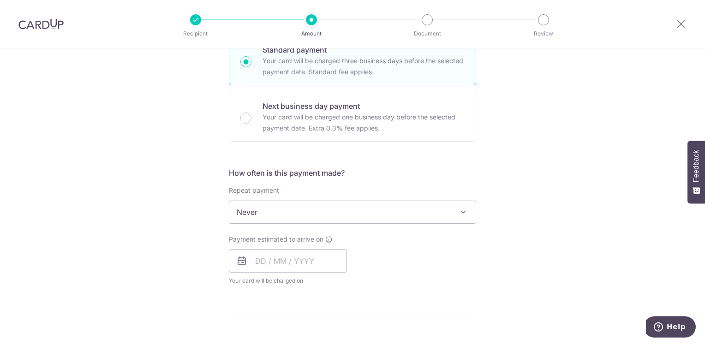
scroll to position [277, 0]
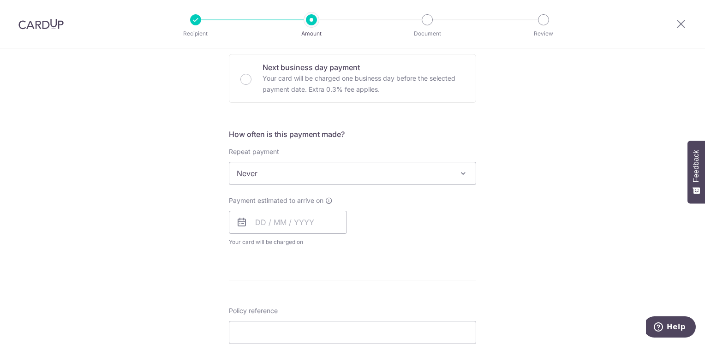
click at [259, 240] on span "Your card will be charged on for the first payment" at bounding box center [288, 242] width 118 height 9
click at [309, 213] on input "text" at bounding box center [288, 222] width 118 height 23
click at [314, 307] on link "9" at bounding box center [321, 306] width 15 height 15
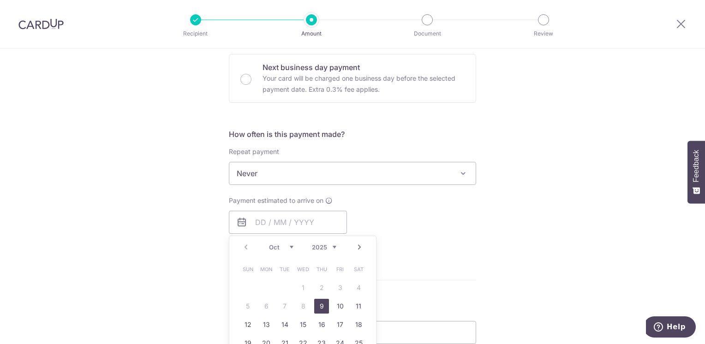
type input "09/10/2025"
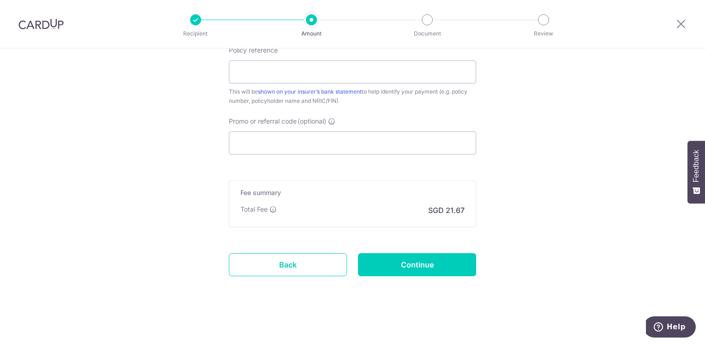
scroll to position [483, 0]
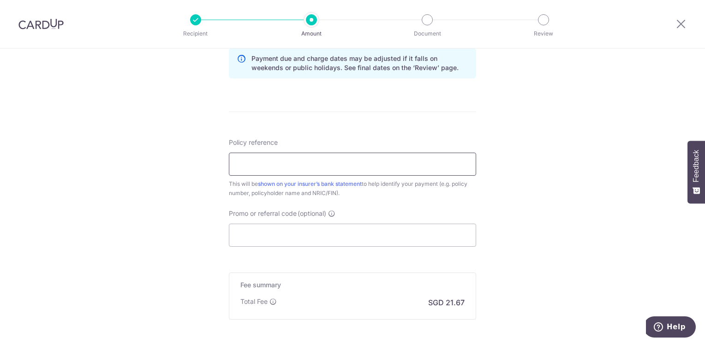
click at [261, 156] on input "Policy reference" at bounding box center [352, 164] width 247 height 23
type input "502-1465603"
click at [148, 215] on div "Tell us more about your payment Enter payment amount SGD 833.33 833.33 Select C…" at bounding box center [352, 1] width 705 height 872
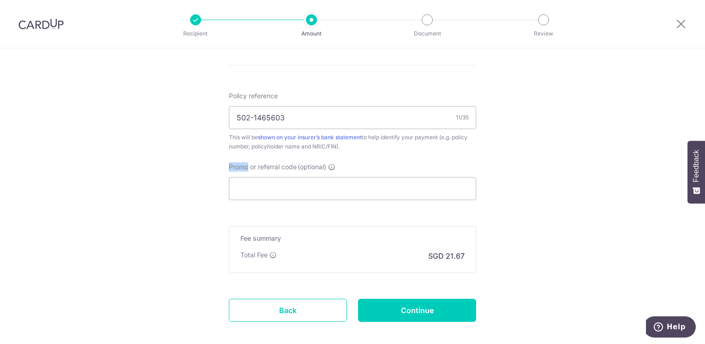
scroll to position [575, 0]
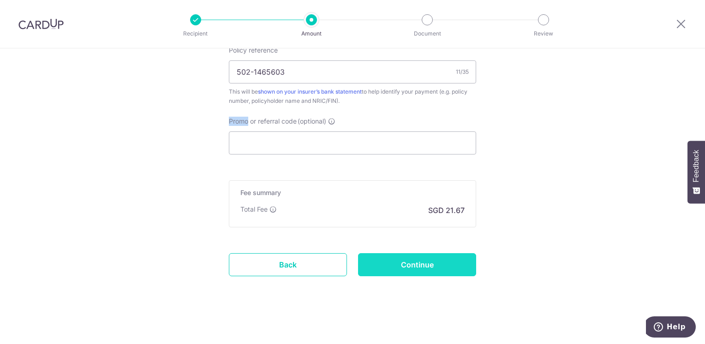
click at [396, 257] on input "Continue" at bounding box center [417, 264] width 118 height 23
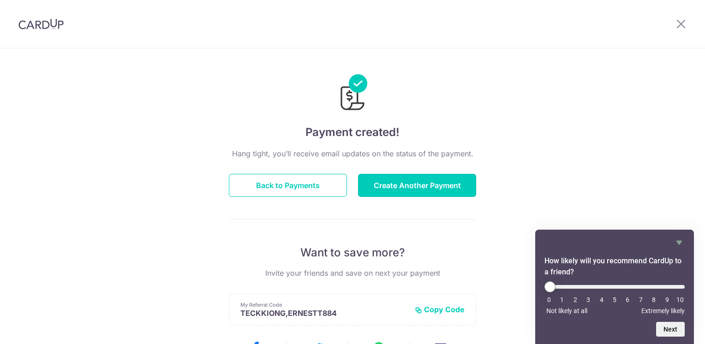
click at [434, 182] on button "Create Another Payment" at bounding box center [417, 185] width 118 height 23
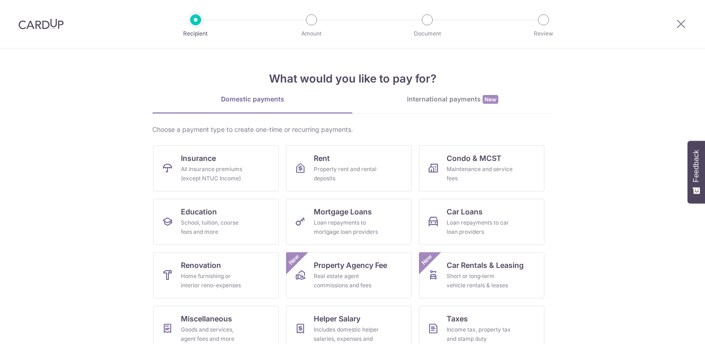
click at [129, 161] on section "What would you like to pay for? Domestic payments International payments New Ch…" at bounding box center [352, 196] width 705 height 296
click at [181, 161] on span "Insurance" at bounding box center [198, 158] width 35 height 11
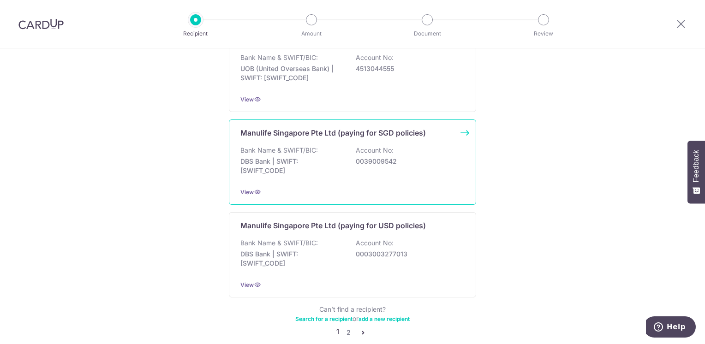
scroll to position [912, 0]
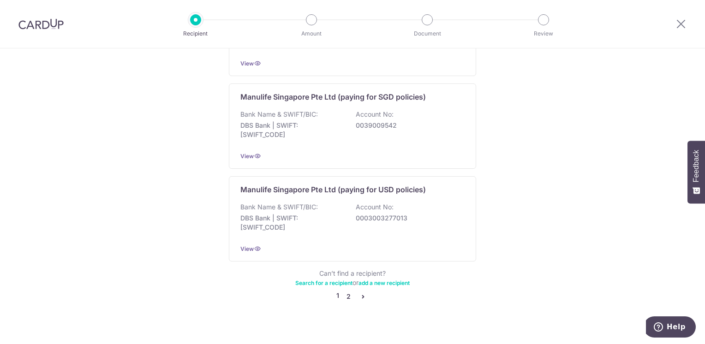
click at [348, 291] on link "2" at bounding box center [348, 296] width 11 height 11
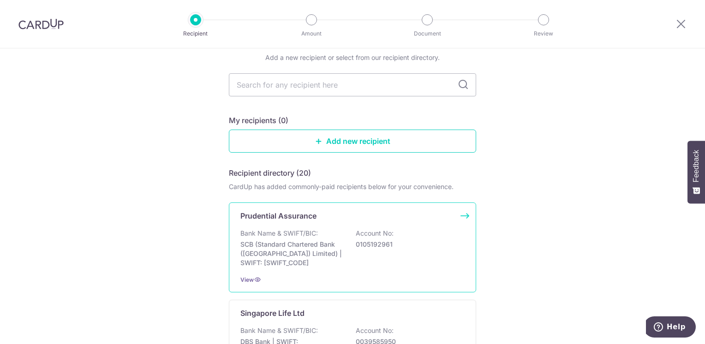
scroll to position [92, 0]
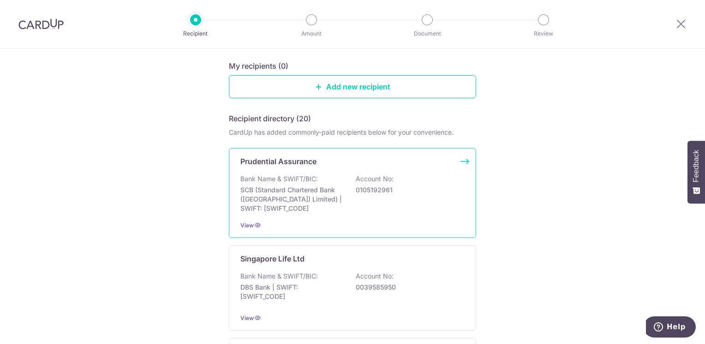
click at [292, 189] on p "SCB (Standard Chartered Bank (Singapore) Limited) | SWIFT: SCBLSG22XXX" at bounding box center [291, 199] width 103 height 28
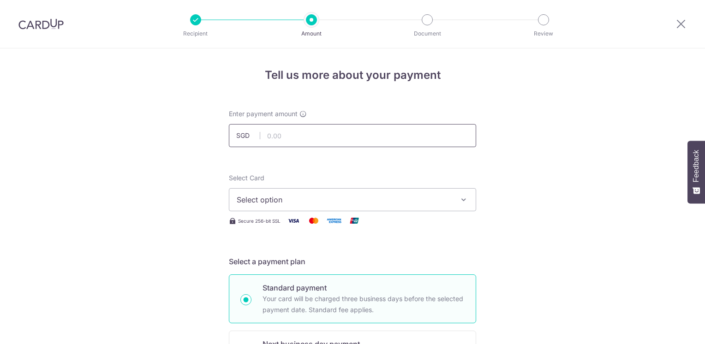
drag, startPoint x: 0, startPoint y: 0, endPoint x: 275, endPoint y: 136, distance: 306.8
click at [275, 136] on input "text" at bounding box center [352, 135] width 247 height 23
type input "160.00"
click at [263, 196] on span "Select option" at bounding box center [344, 199] width 215 height 11
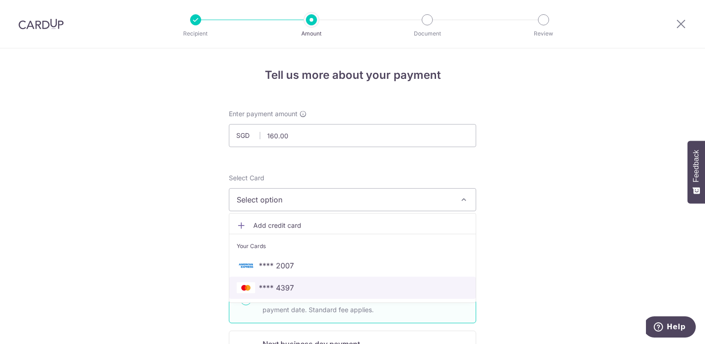
click at [258, 297] on link "**** 4397" at bounding box center [352, 288] width 246 height 22
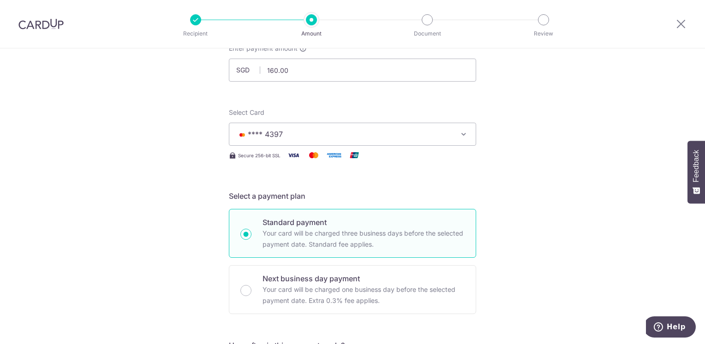
scroll to position [185, 0]
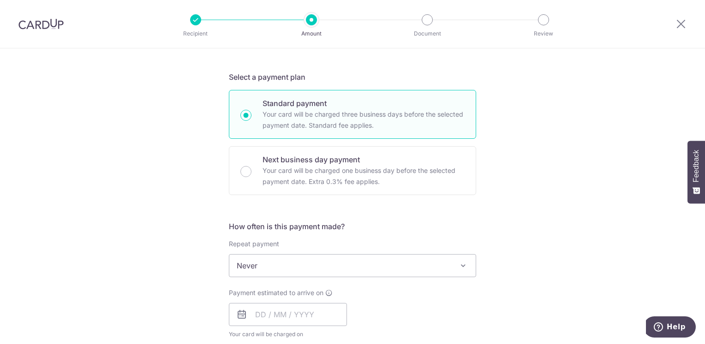
click at [261, 272] on span "Never" at bounding box center [352, 266] width 246 height 22
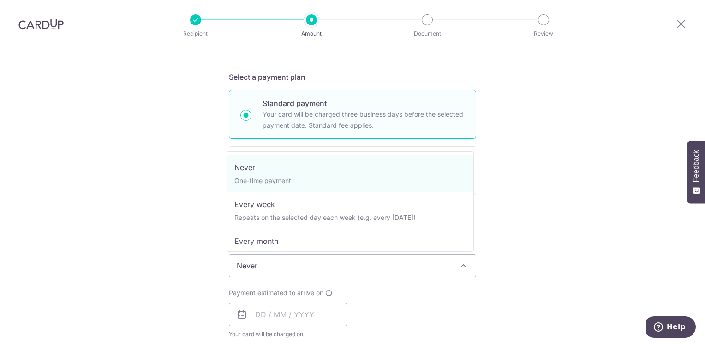
drag, startPoint x: 261, startPoint y: 269, endPoint x: 263, endPoint y: 278, distance: 9.2
click at [261, 269] on span "Never" at bounding box center [352, 266] width 246 height 22
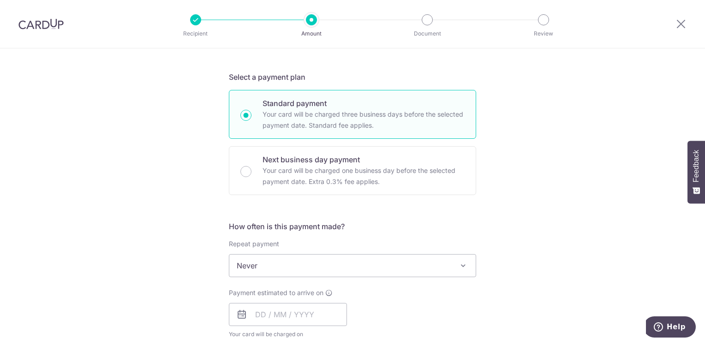
click at [269, 302] on div "Payment estimated to arrive on Your card will be charged on for the first payme…" at bounding box center [288, 313] width 118 height 51
click at [268, 307] on input "text" at bounding box center [288, 314] width 118 height 23
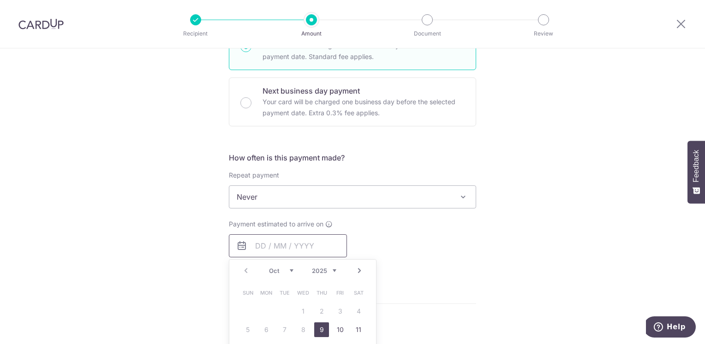
scroll to position [323, 0]
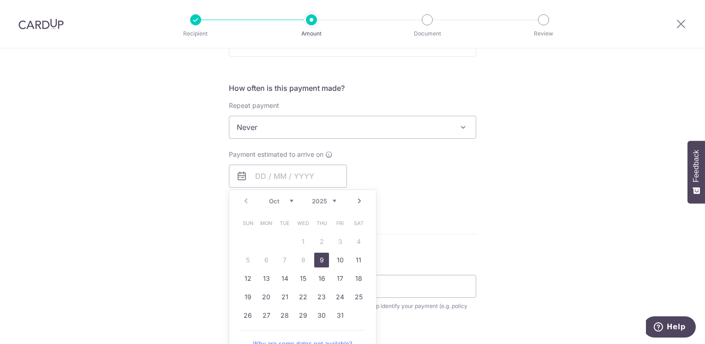
click at [324, 258] on link "9" at bounding box center [321, 260] width 15 height 15
type input "09/10/2025"
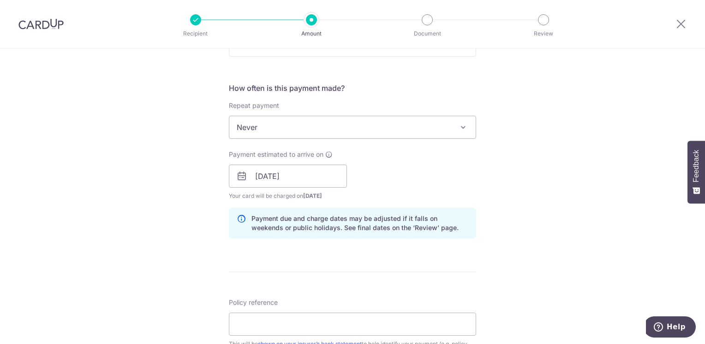
scroll to position [415, 0]
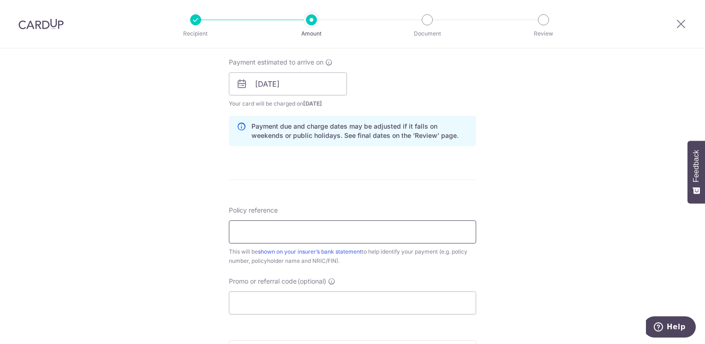
click at [300, 236] on input "Policy reference" at bounding box center [352, 231] width 247 height 23
drag, startPoint x: 300, startPoint y: 236, endPoint x: 273, endPoint y: 234, distance: 26.8
click at [273, 234] on input "Policy reference" at bounding box center [352, 231] width 247 height 23
click at [238, 237] on input "Policy reference" at bounding box center [352, 231] width 247 height 23
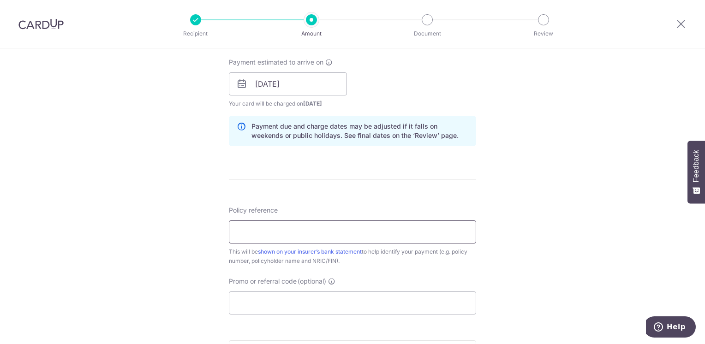
paste input "48674773"
type input "48674773"
click at [175, 192] on div "Tell us more about your payment Enter payment amount SGD 160.00 160.00 Select C…" at bounding box center [352, 69] width 705 height 872
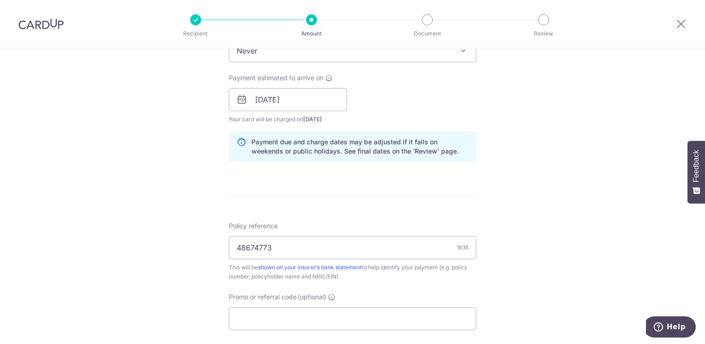
scroll to position [554, 0]
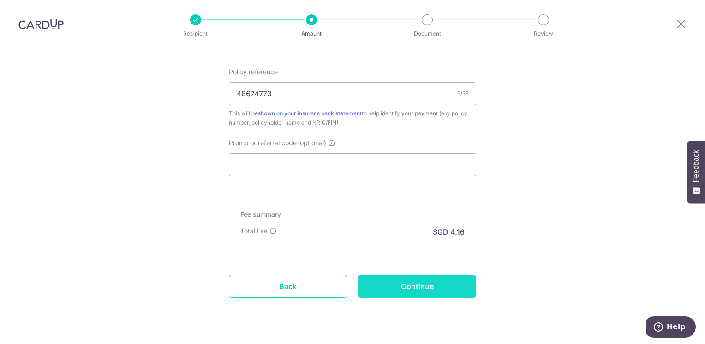
click at [419, 285] on input "Continue" at bounding box center [417, 286] width 118 height 23
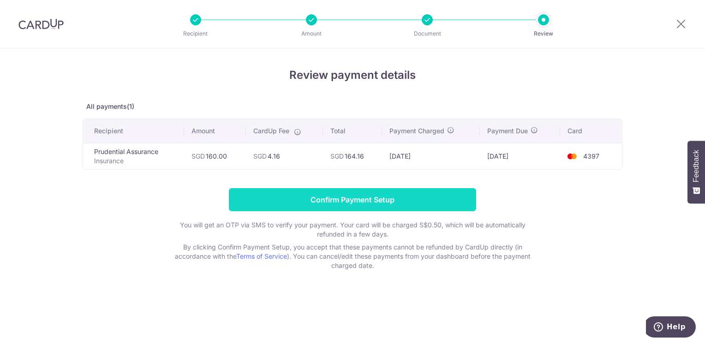
click at [425, 197] on input "Confirm Payment Setup" at bounding box center [352, 199] width 247 height 23
click at [425, 197] on form "Confirm Payment Setup You will get an OTP via SMS to verify your payment. Your …" at bounding box center [353, 229] width 540 height 82
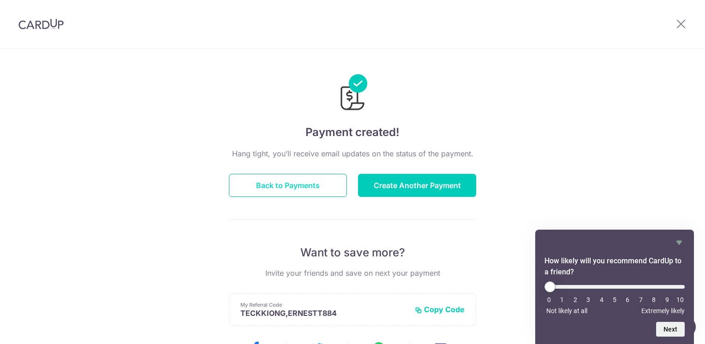
click at [265, 181] on button "Back to Payments" at bounding box center [288, 185] width 118 height 23
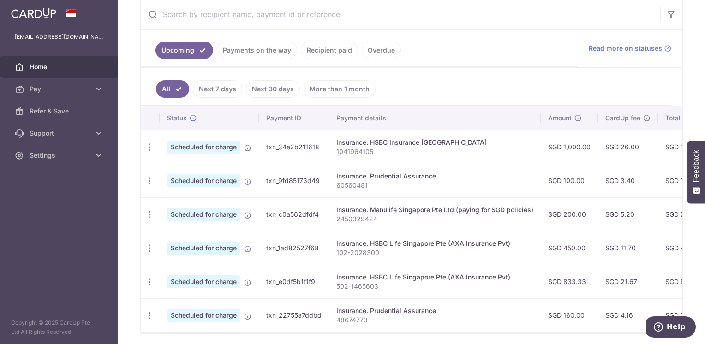
scroll to position [214, 0]
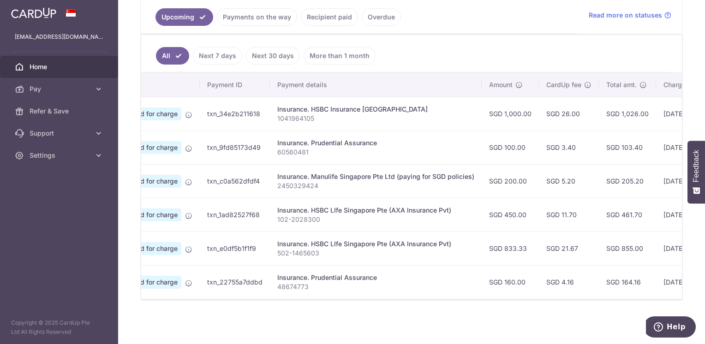
click at [562, 300] on div "All Next 7 days Next 30 days More than 1 month Status Payment ID Payment detail…" at bounding box center [412, 167] width 542 height 266
click at [579, 300] on div "All Next 7 days Next 30 days More than 1 month Status Payment ID Payment detail…" at bounding box center [412, 167] width 542 height 266
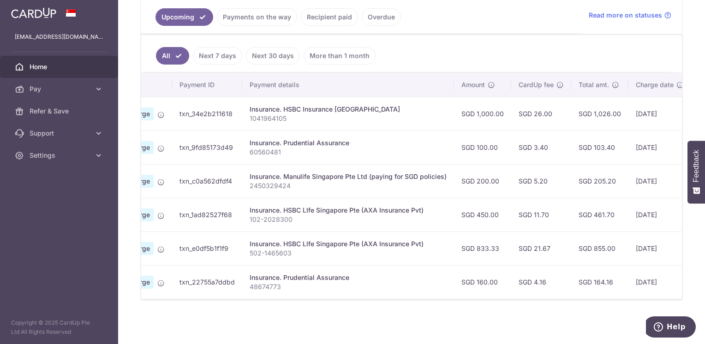
click at [582, 300] on div "All Next 7 days Next 30 days More than 1 month Status Payment ID Payment detail…" at bounding box center [412, 167] width 542 height 266
drag, startPoint x: 584, startPoint y: 300, endPoint x: 593, endPoint y: 299, distance: 9.2
click at [586, 300] on div "All Next 7 days Next 30 days More than 1 month Status Payment ID Payment detail…" at bounding box center [412, 167] width 542 height 266
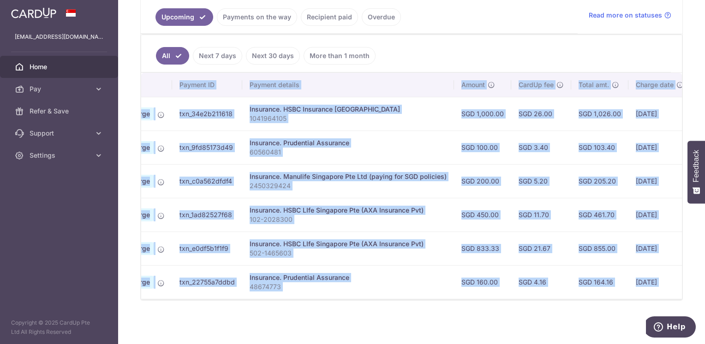
drag, startPoint x: 593, startPoint y: 299, endPoint x: 535, endPoint y: 330, distance: 65.8
click at [625, 298] on div "All Next 7 days Next 30 days More than 1 month Status Payment ID Payment detail…" at bounding box center [412, 167] width 542 height 266
